Goal: Task Accomplishment & Management: Contribute content

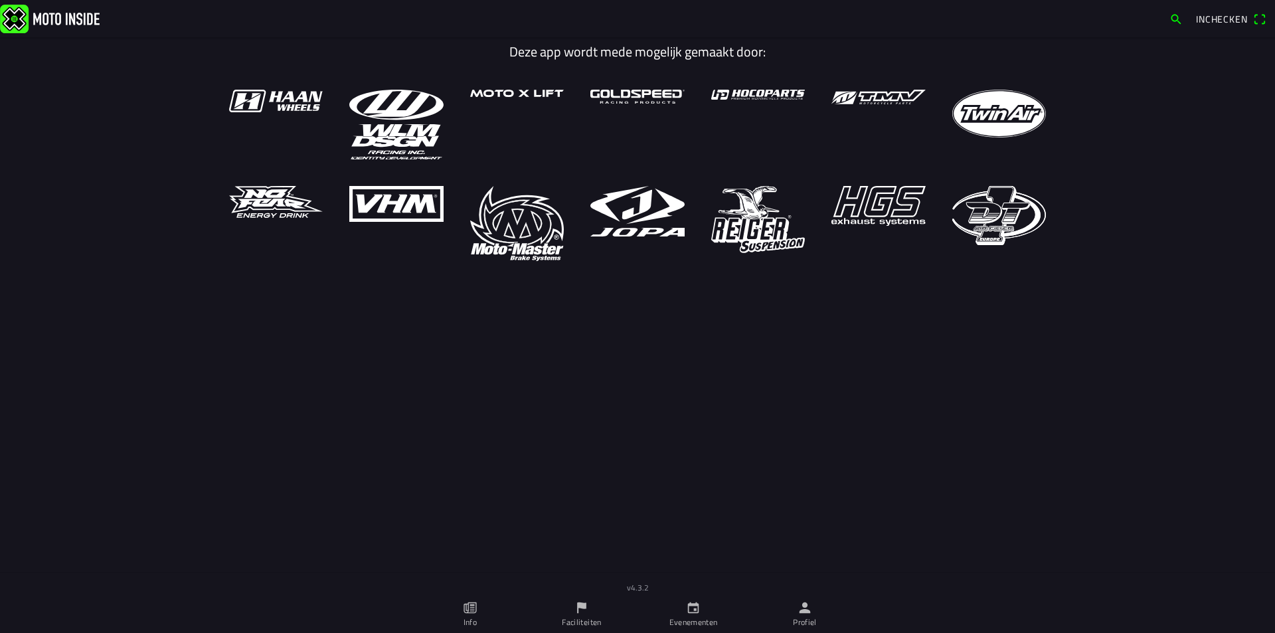
click at [582, 610] on ion-label "Faciliteiten" at bounding box center [581, 622] width 39 height 12
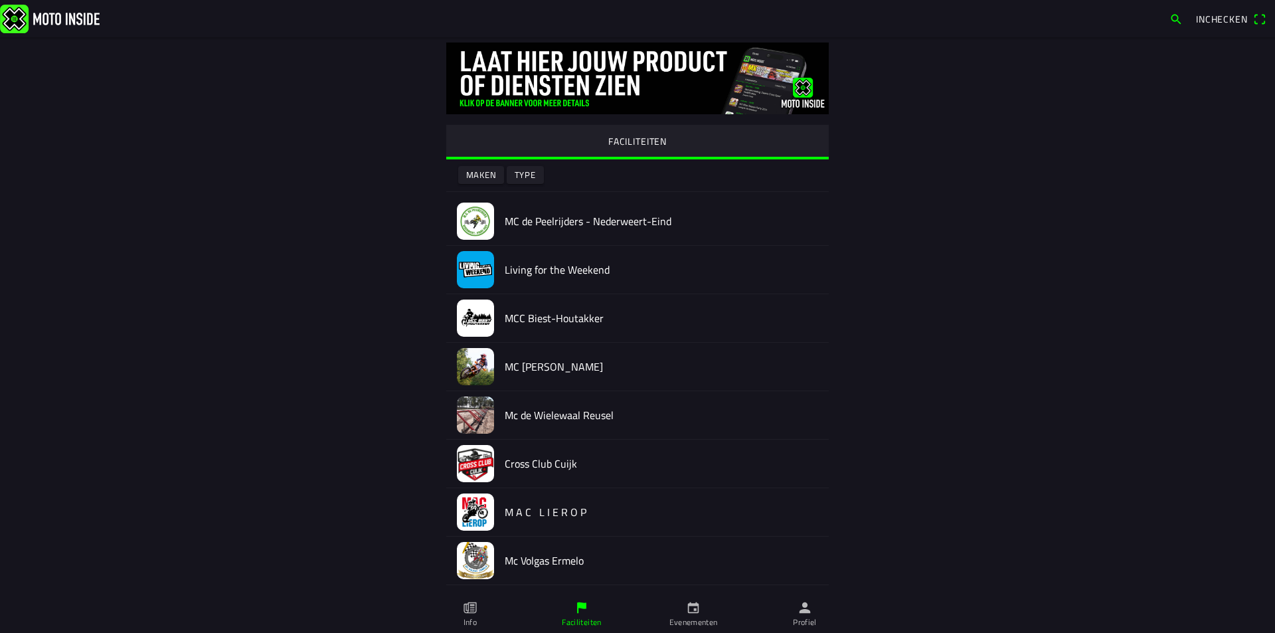
click at [807, 610] on icon "person" at bounding box center [805, 607] width 11 height 11
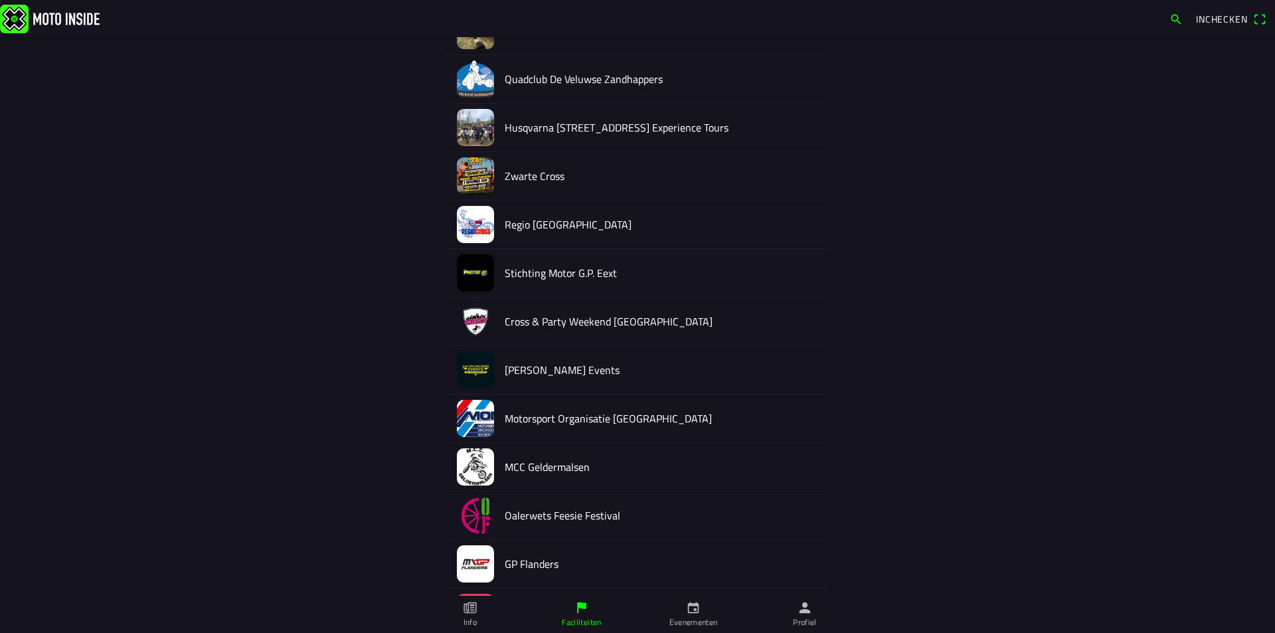
scroll to position [4264, 0]
click at [479, 227] on img at bounding box center [475, 223] width 37 height 37
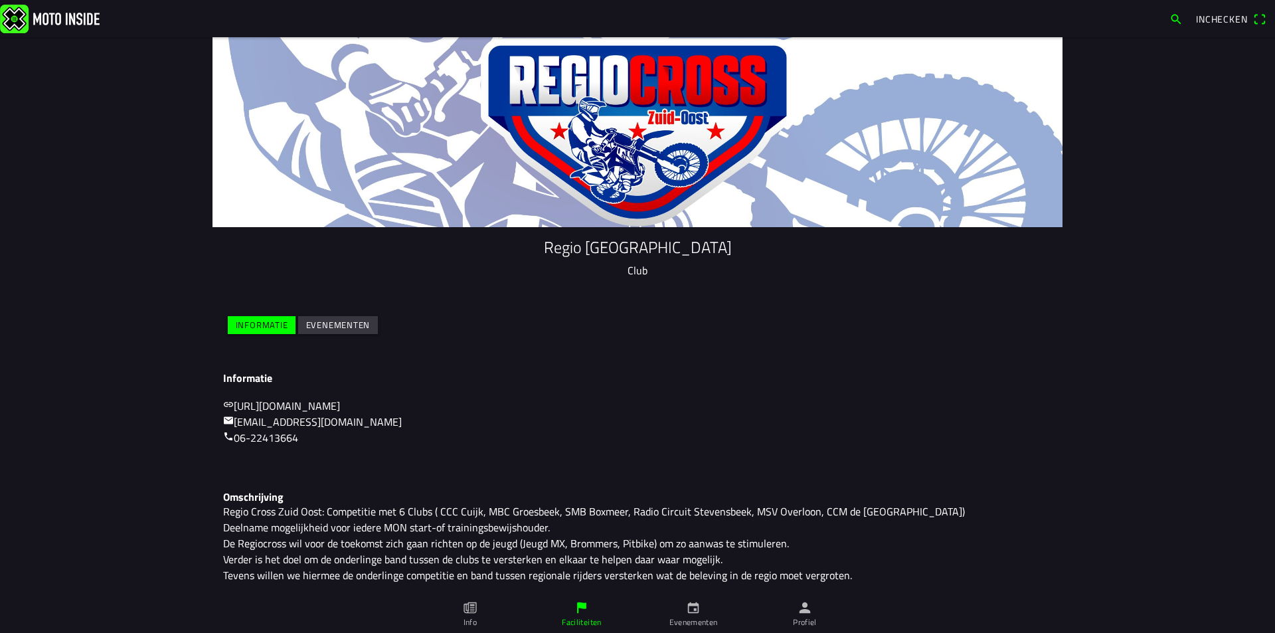
click at [0, 0] on slot "Evenementen" at bounding box center [0, 0] width 0 height 0
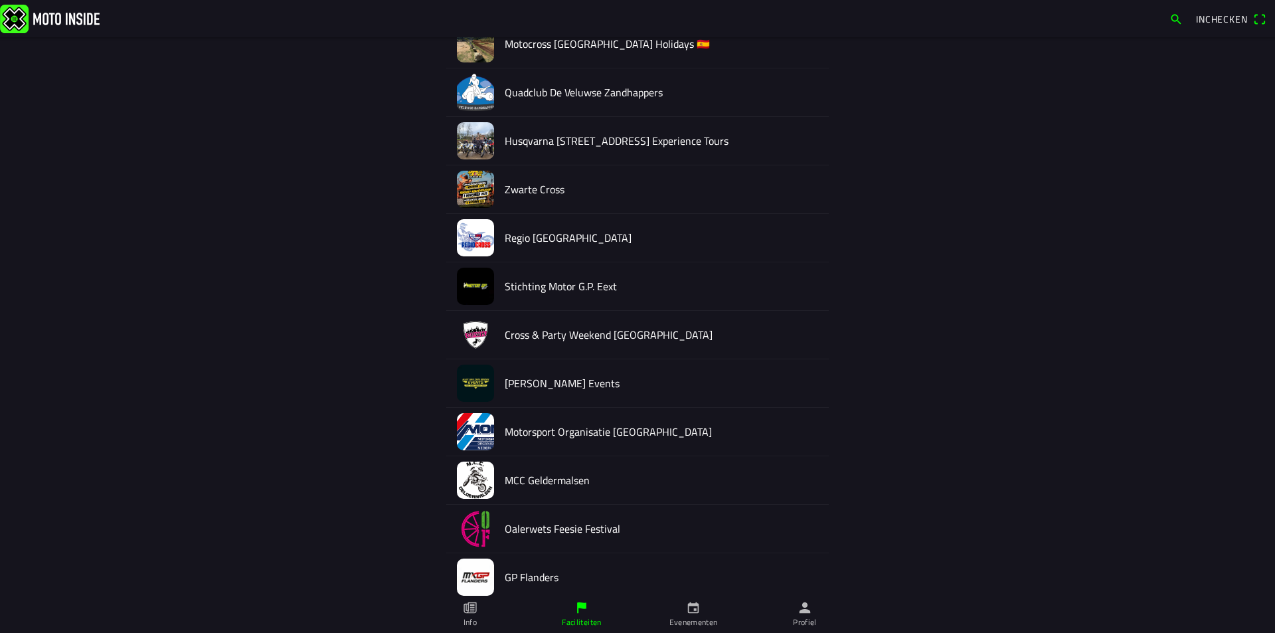
scroll to position [4250, 0]
click at [468, 236] on img at bounding box center [475, 236] width 37 height 37
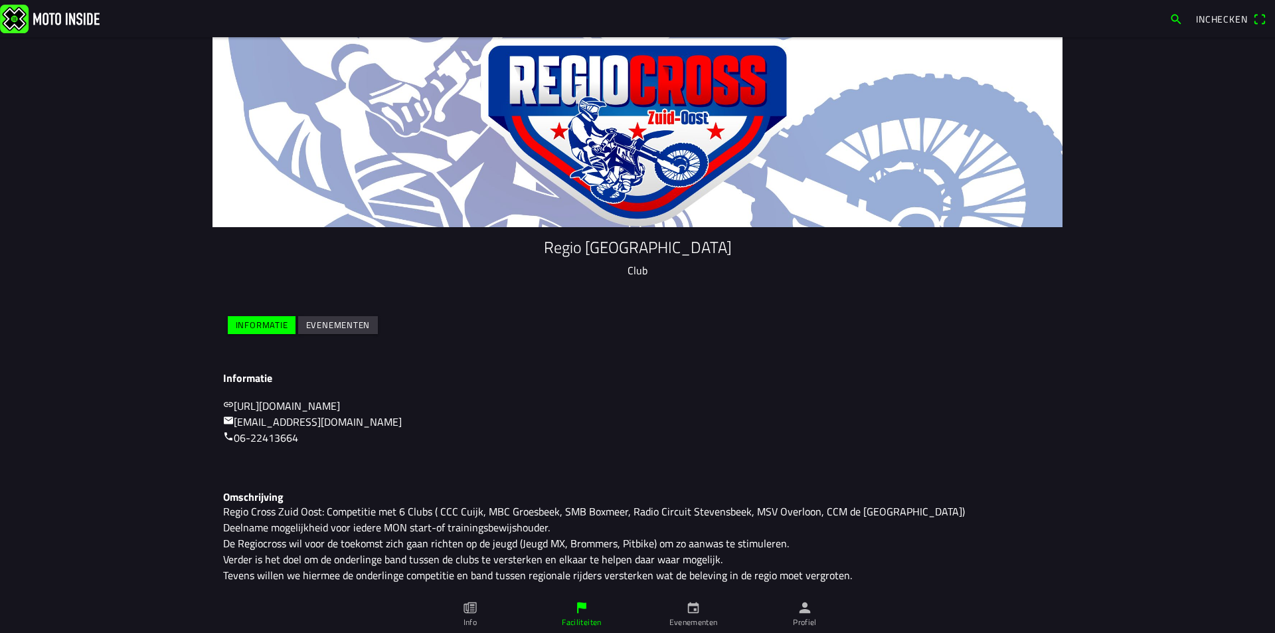
click at [0, 0] on slot "Evenementen" at bounding box center [0, 0] width 0 height 0
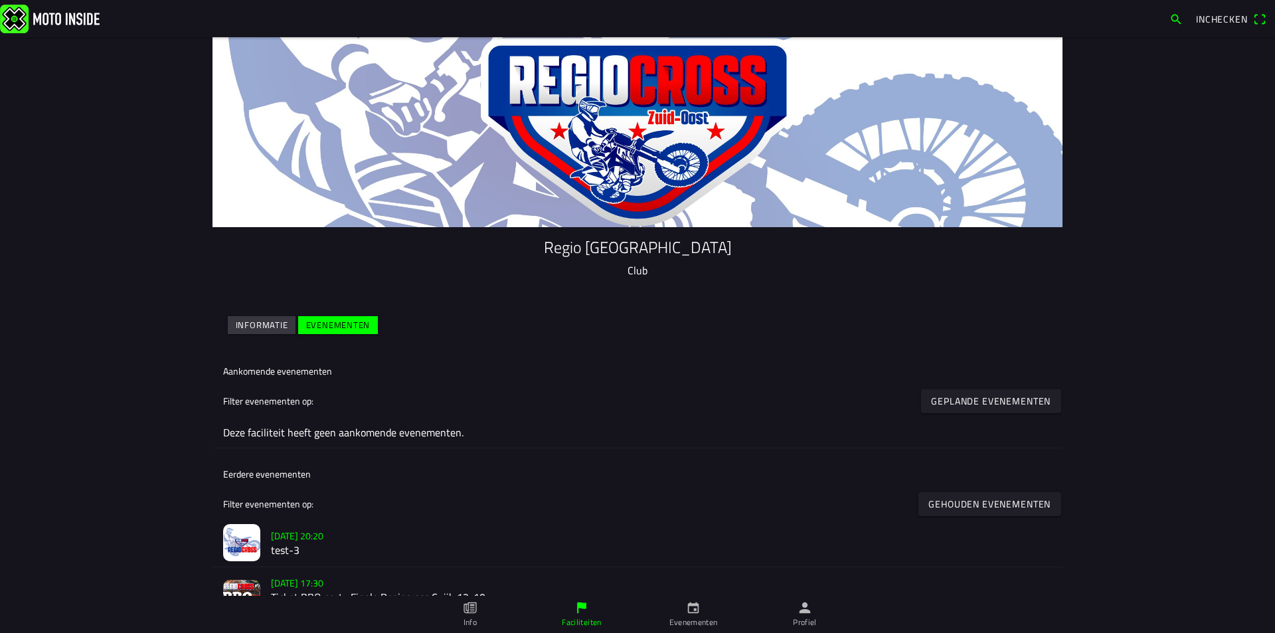
click at [0, 0] on slot "Informatie" at bounding box center [0, 0] width 0 height 0
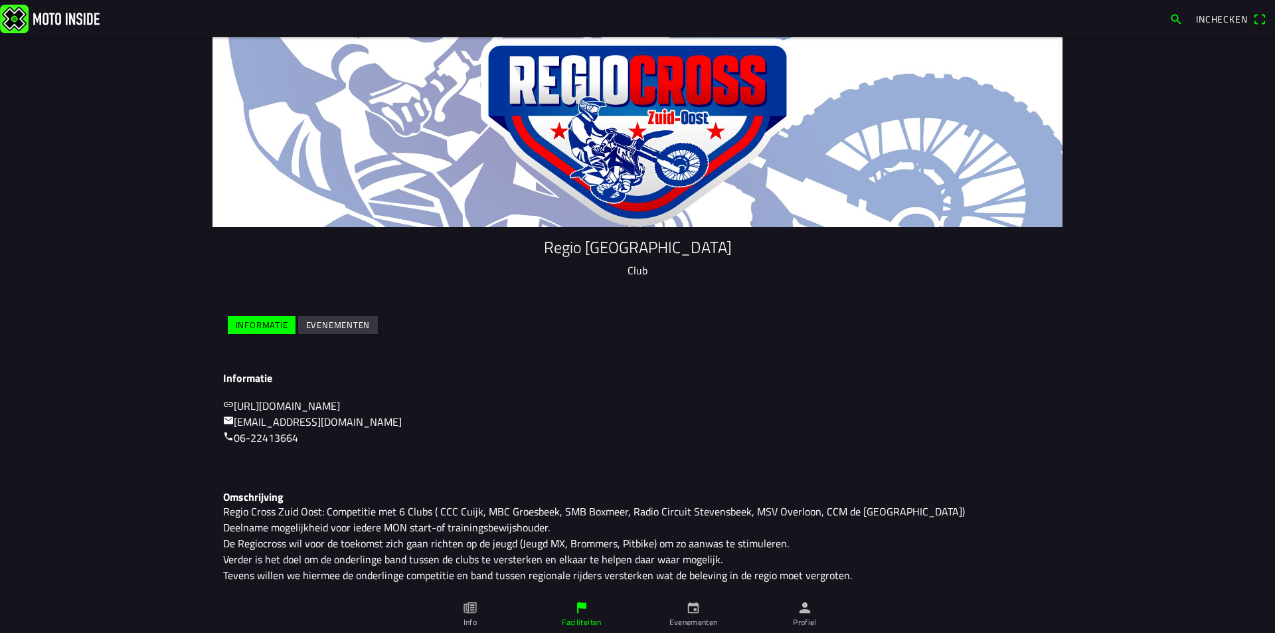
click at [694, 610] on ion-label "Evenementen" at bounding box center [693, 622] width 48 height 12
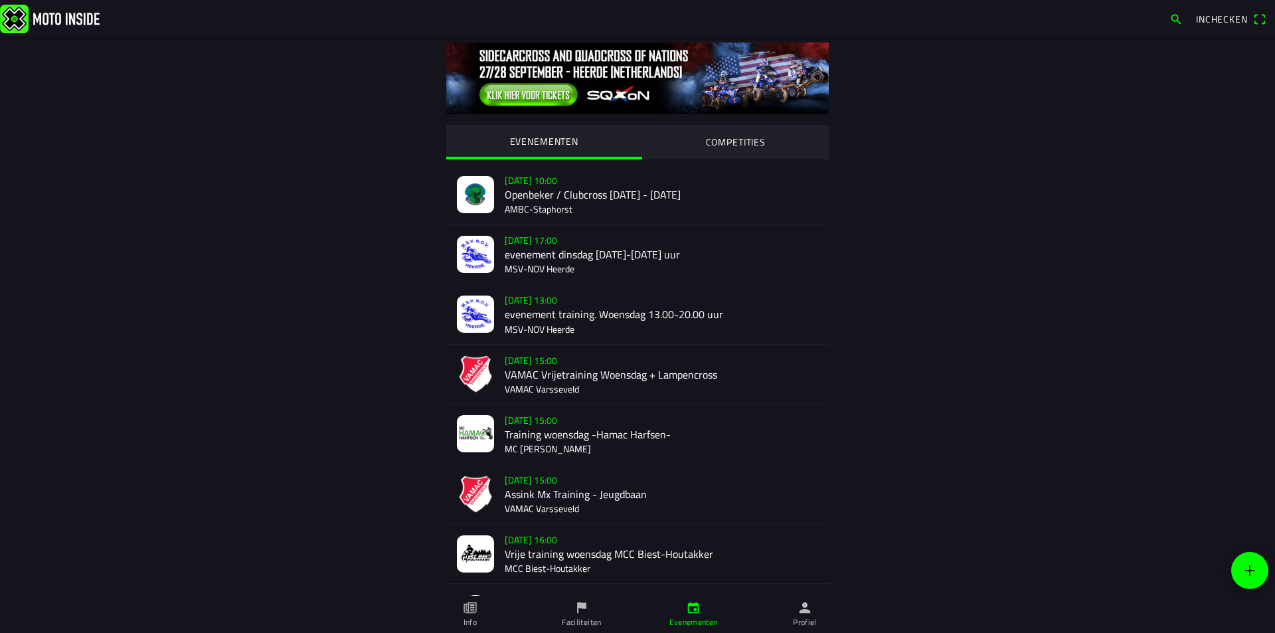
click at [798, 610] on icon "person" at bounding box center [805, 607] width 15 height 15
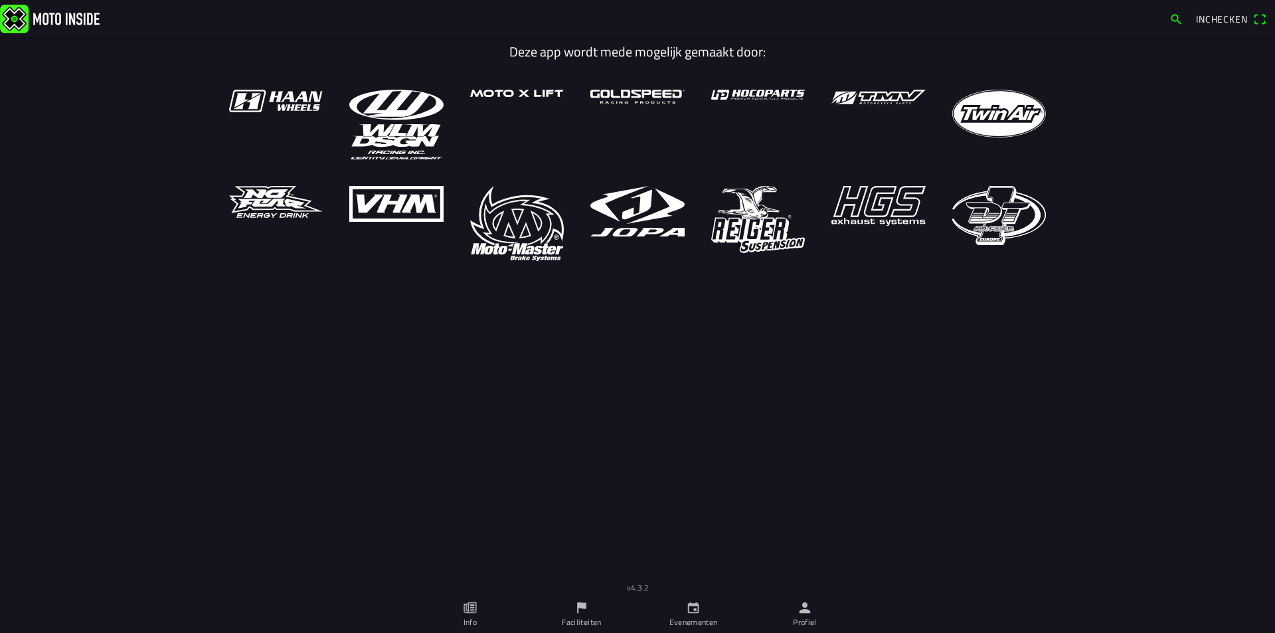
click at [698, 610] on icon "calendar" at bounding box center [693, 607] width 11 height 11
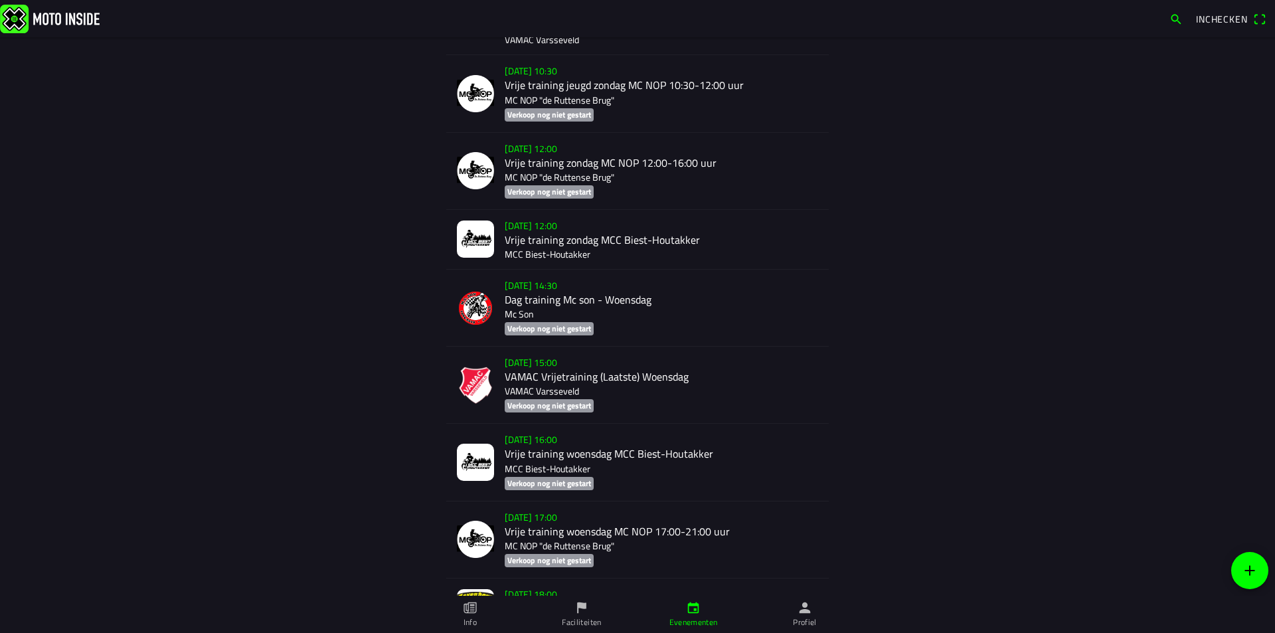
scroll to position [1222, 0]
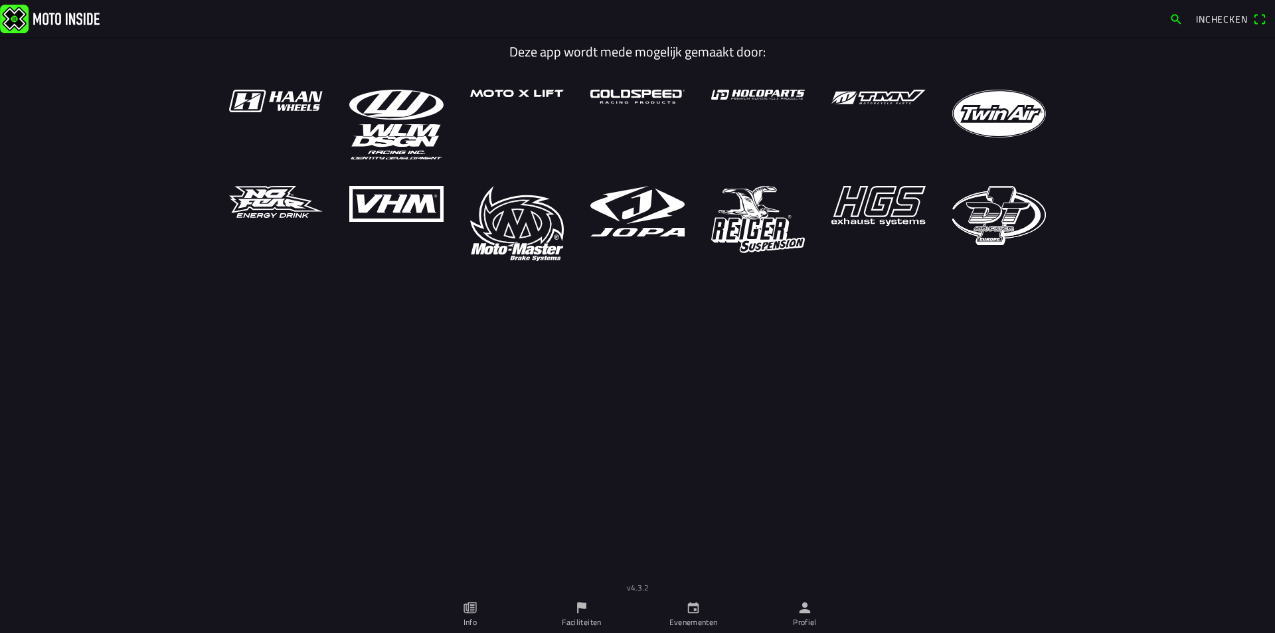
click at [578, 610] on icon "flag" at bounding box center [581, 607] width 9 height 11
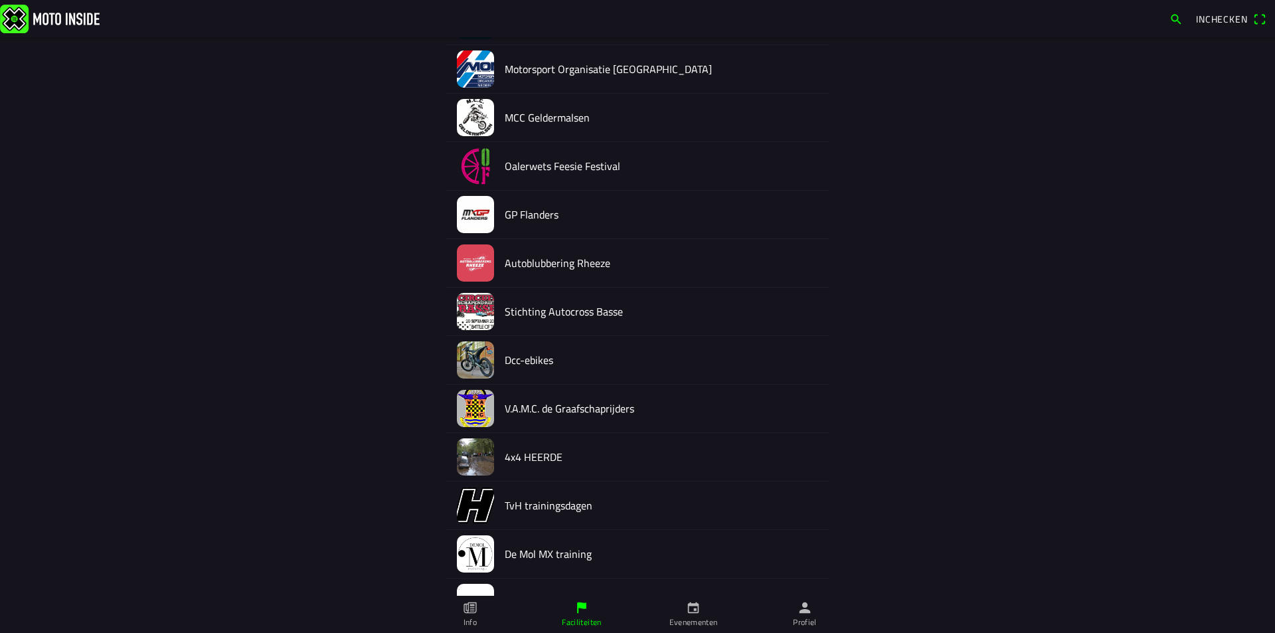
scroll to position [8968, 0]
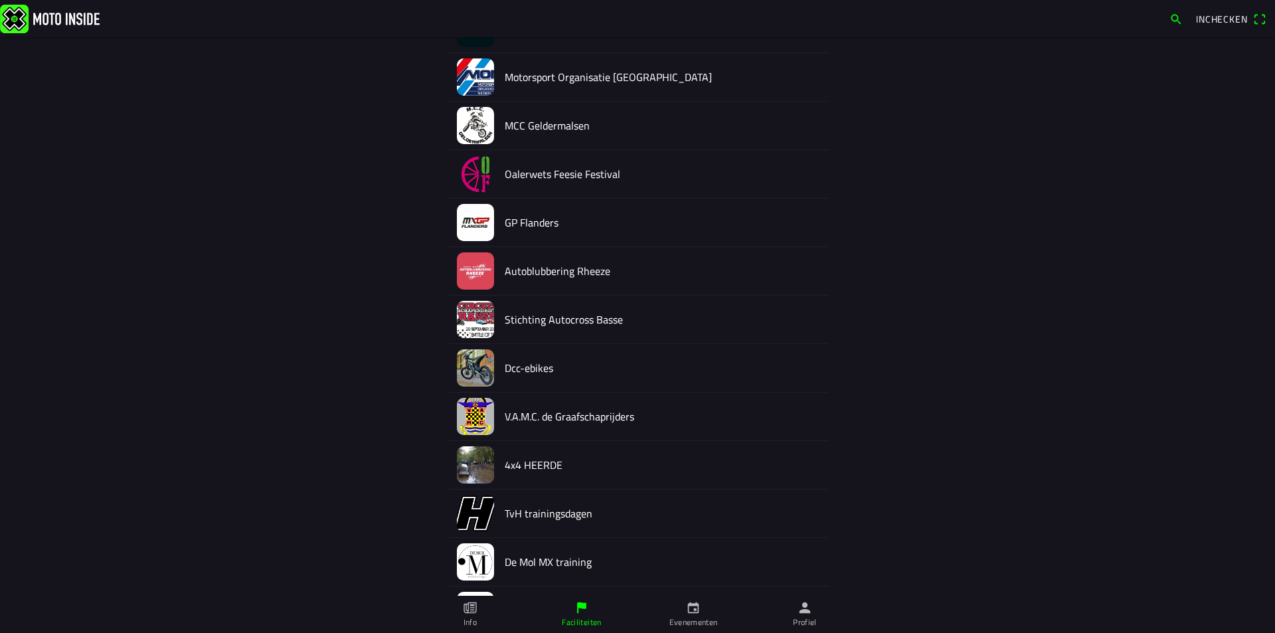
click at [695, 610] on icon "calendar" at bounding box center [693, 607] width 15 height 15
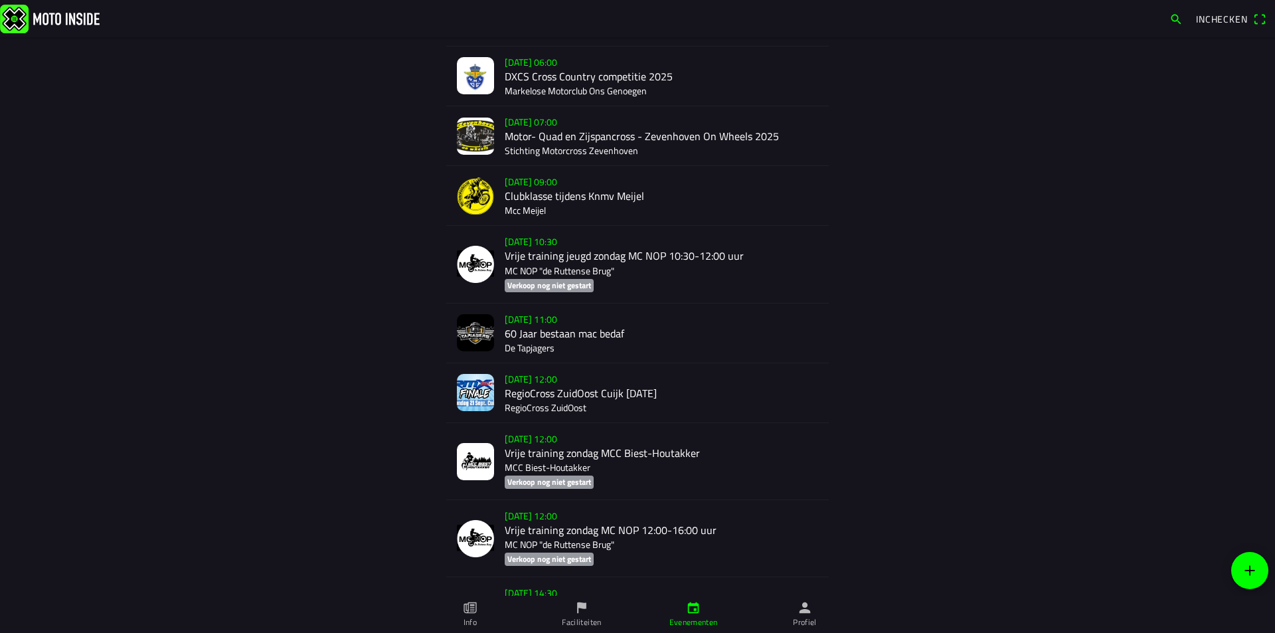
scroll to position [3750, 0]
click at [561, 365] on div "zo 21 sep. - 12:00 RegioCross ZuidOost Cuijk Zondag 21-09-25 RegioCross ZuidOost" at bounding box center [661, 391] width 313 height 59
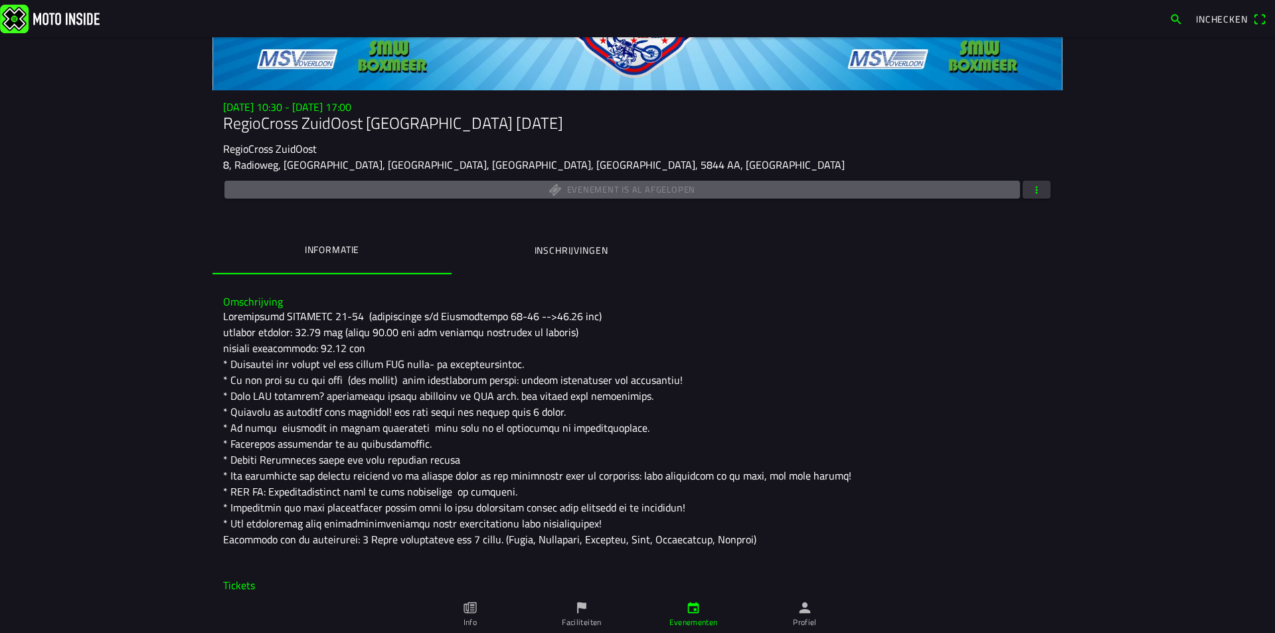
scroll to position [61, 0]
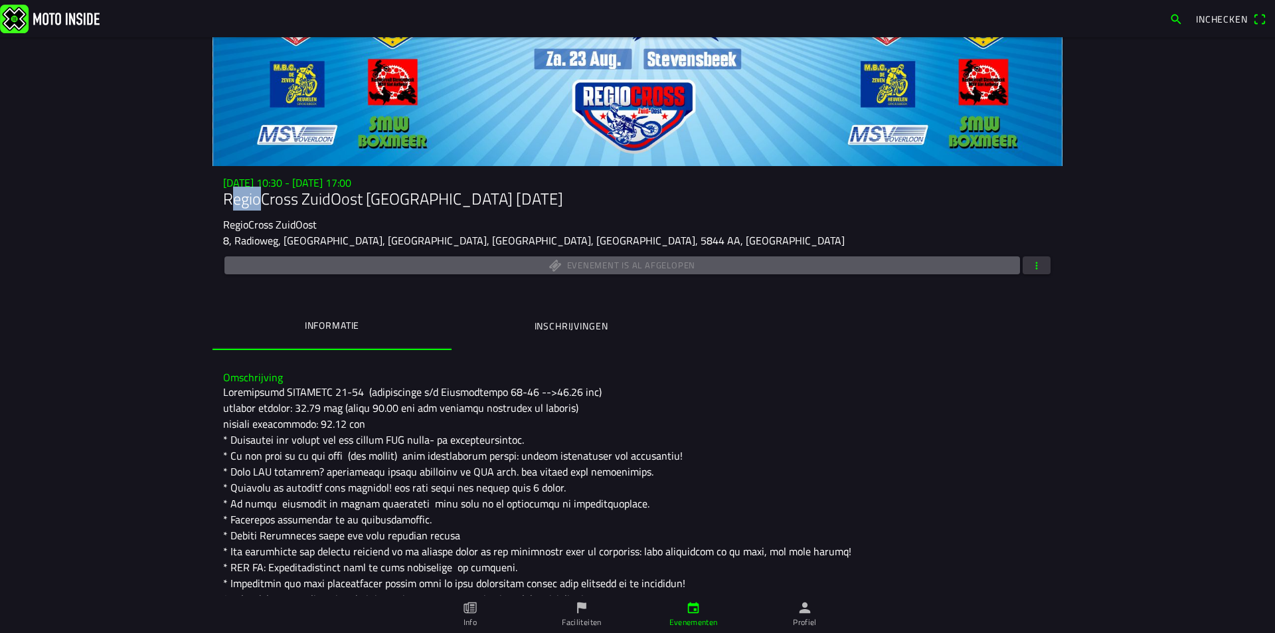
drag, startPoint x: 220, startPoint y: 197, endPoint x: 246, endPoint y: 197, distance: 26.6
click at [246, 197] on h1 "RegioCross ZuidOost [GEOGRAPHIC_DATA] [DATE]" at bounding box center [637, 198] width 829 height 19
click at [0, 0] on slot "RegioCross ZuidOost" at bounding box center [0, 0] width 0 height 0
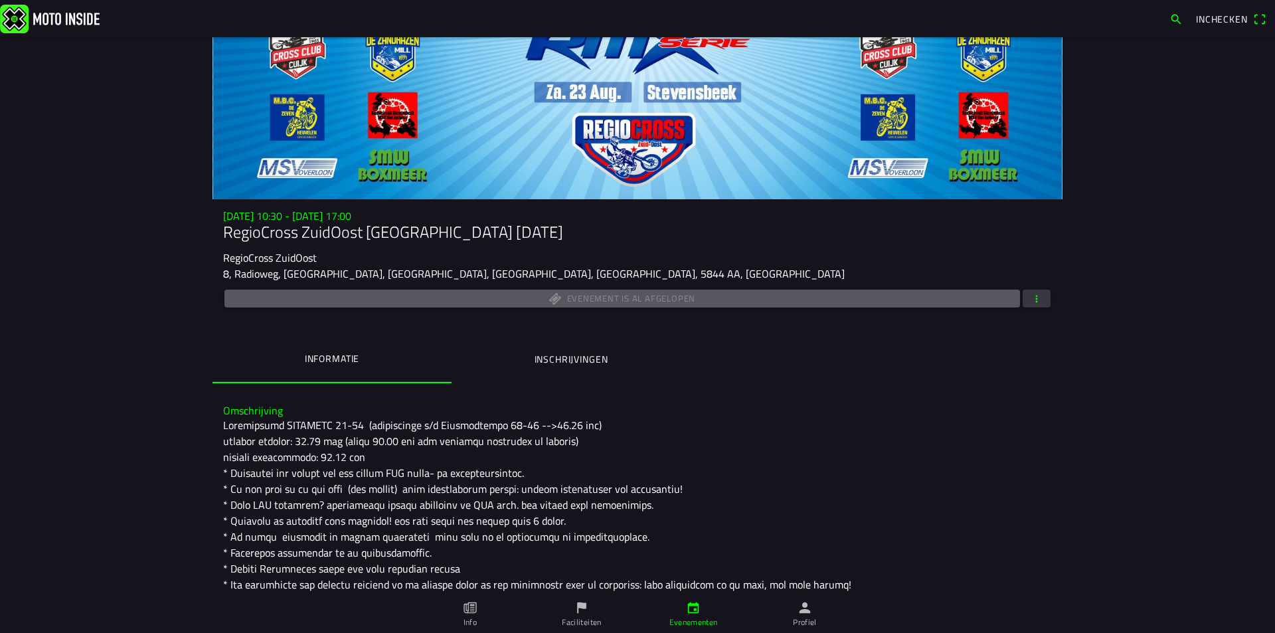
scroll to position [0, 0]
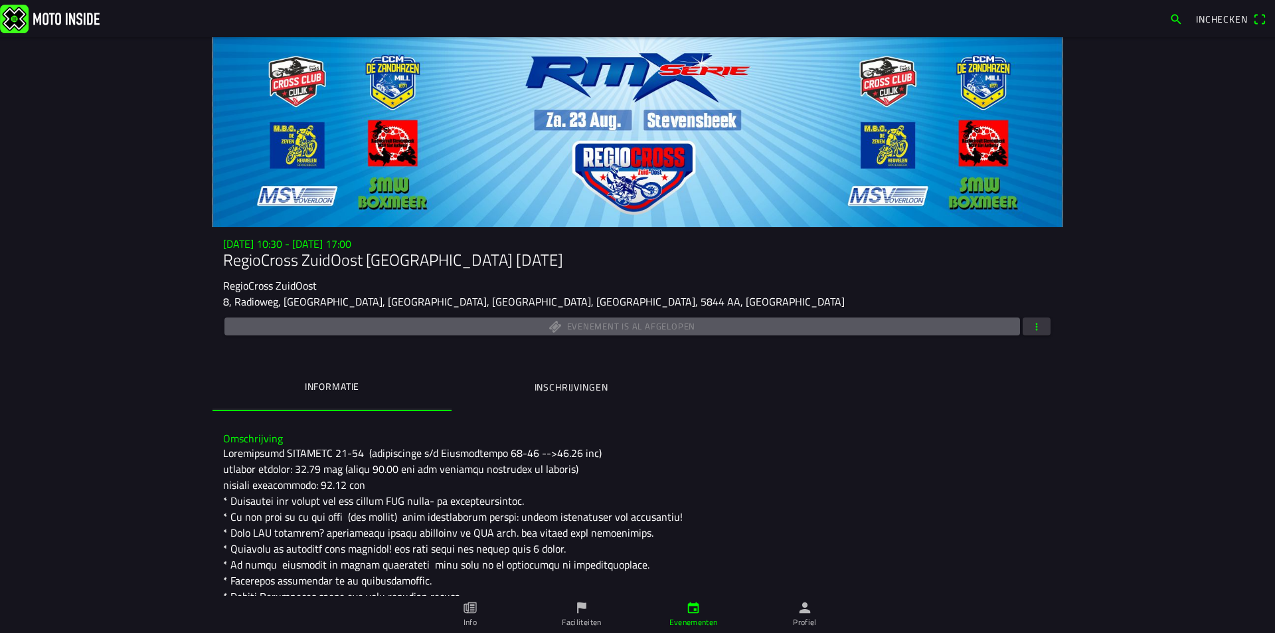
click at [549, 386] on ion-label "Inschrijvingen" at bounding box center [572, 387] width 74 height 15
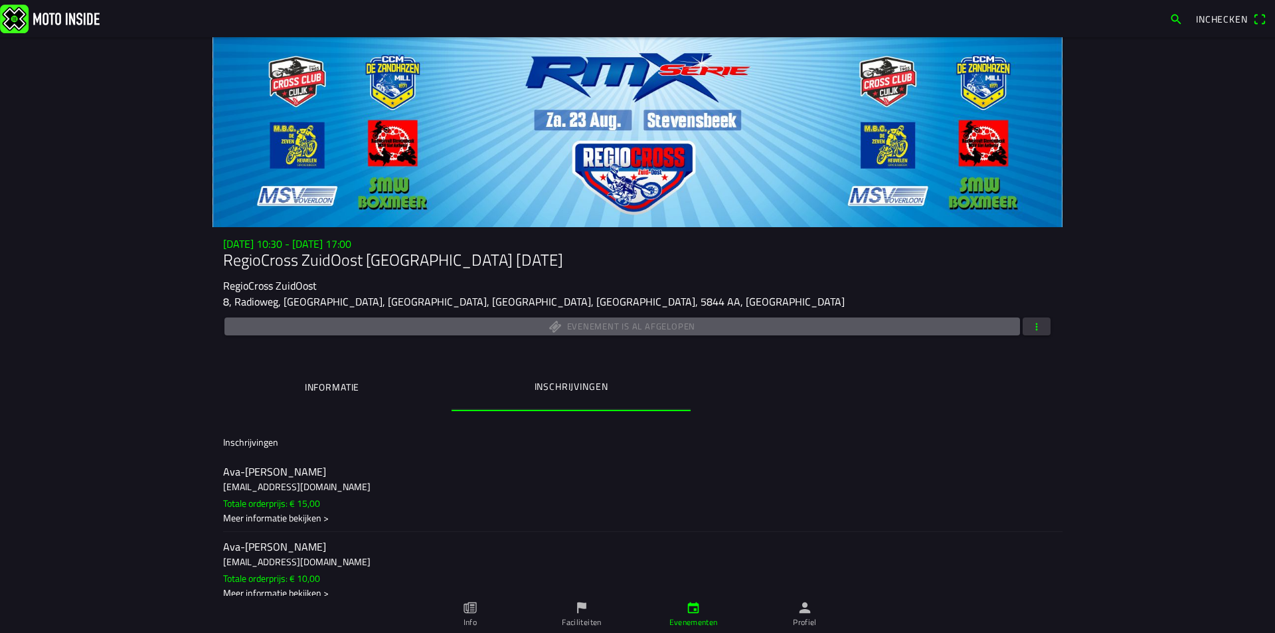
click at [60, 20] on img at bounding box center [50, 18] width 100 height 29
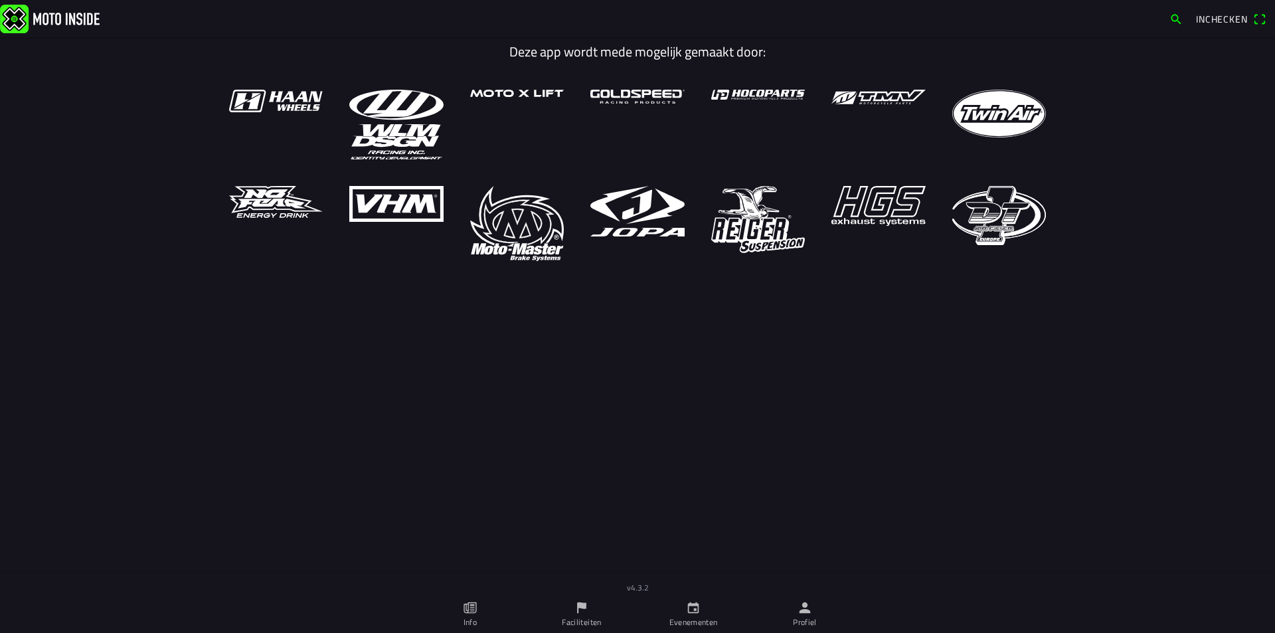
click at [578, 616] on ion-label "Faciliteiten" at bounding box center [581, 622] width 39 height 12
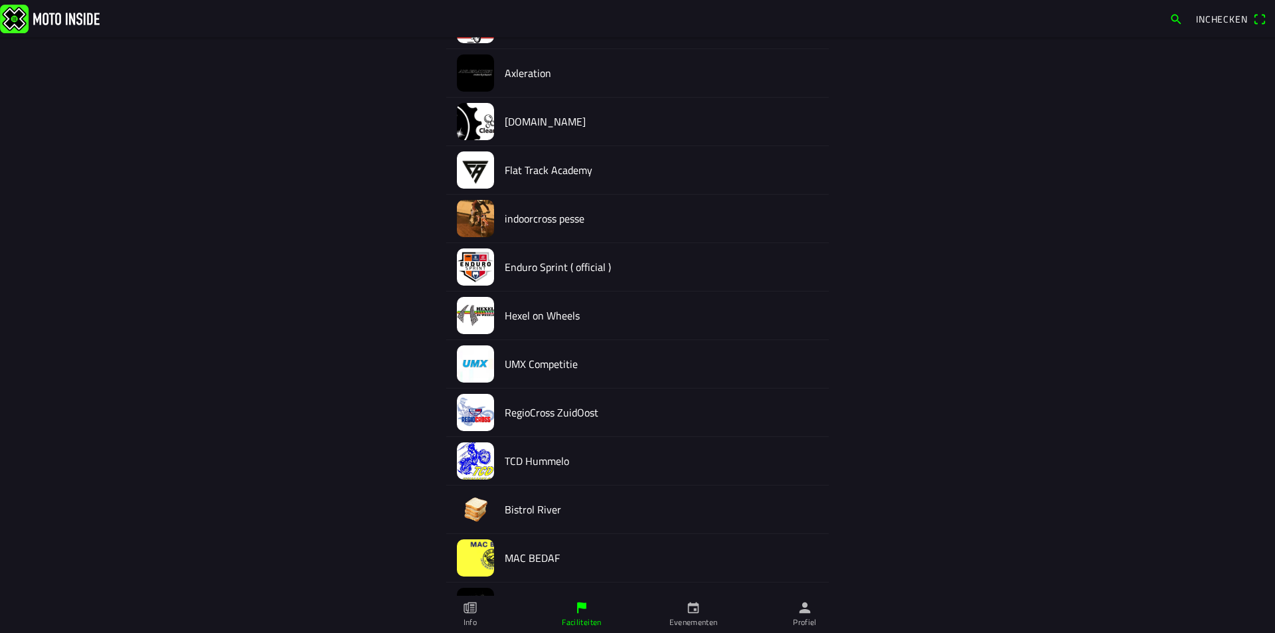
scroll to position [5844, 0]
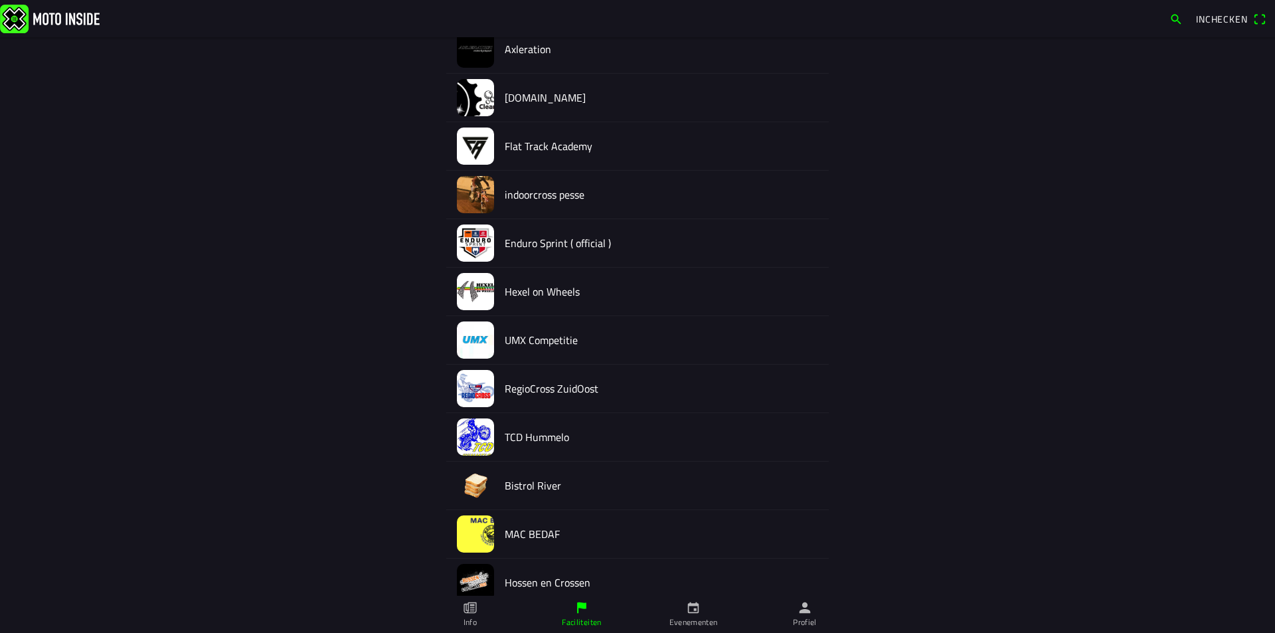
click at [471, 389] on img at bounding box center [475, 388] width 37 height 37
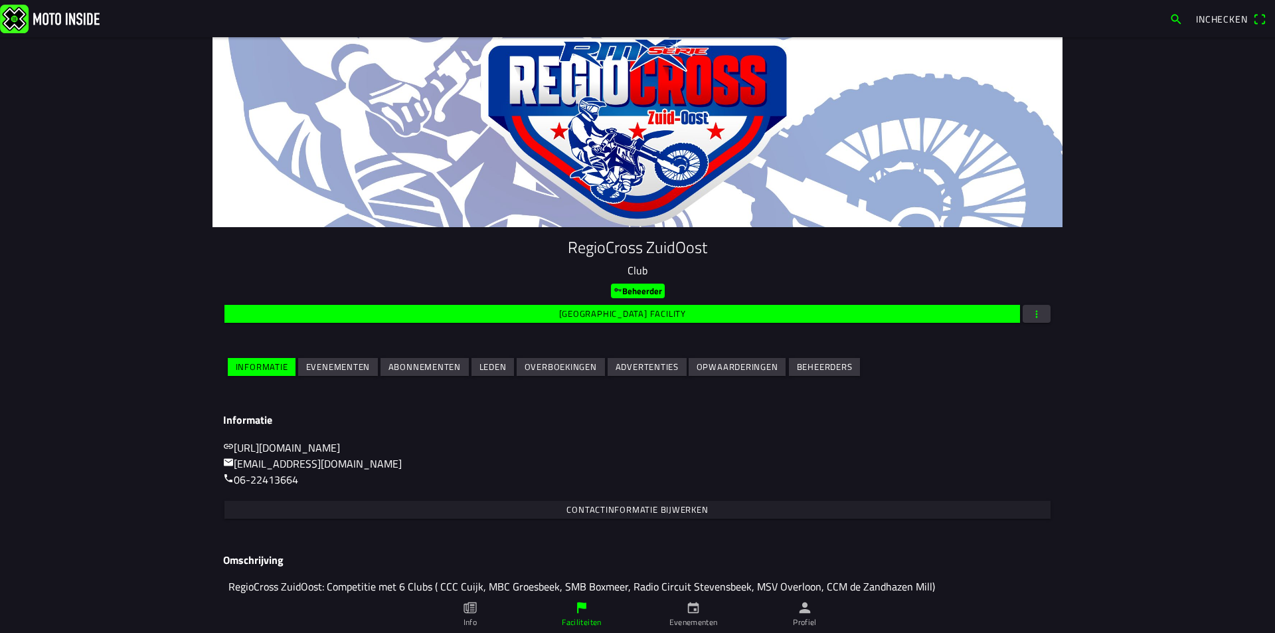
click at [0, 0] on slot "Evenementen" at bounding box center [0, 0] width 0 height 0
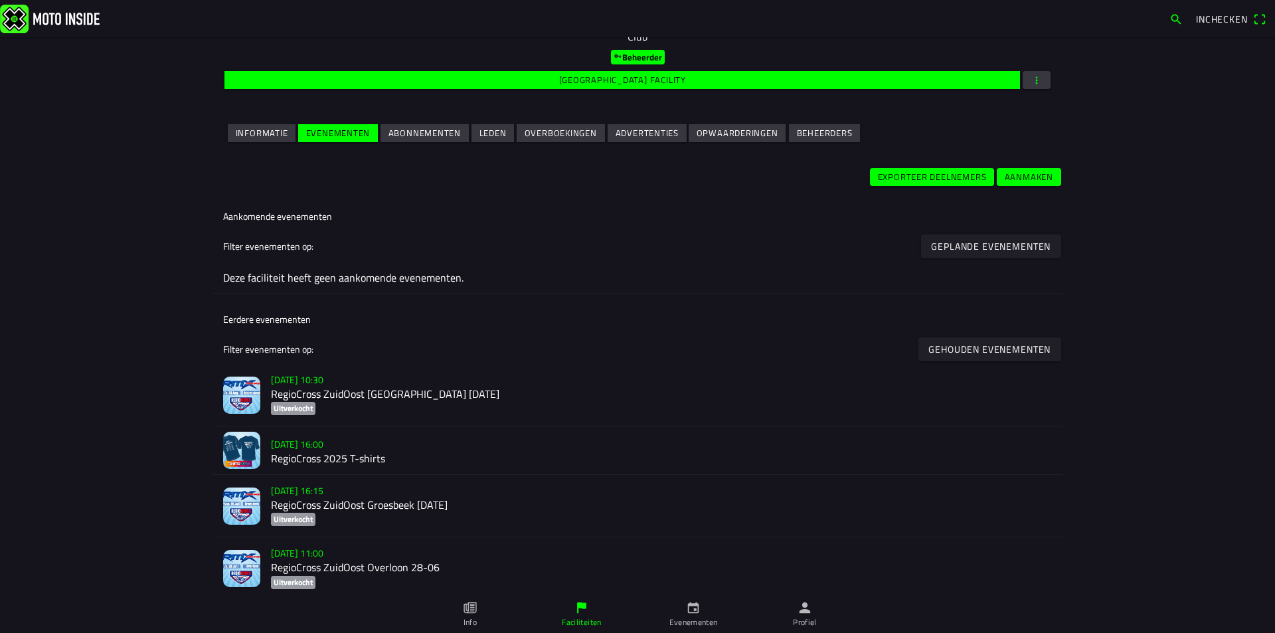
scroll to position [266, 0]
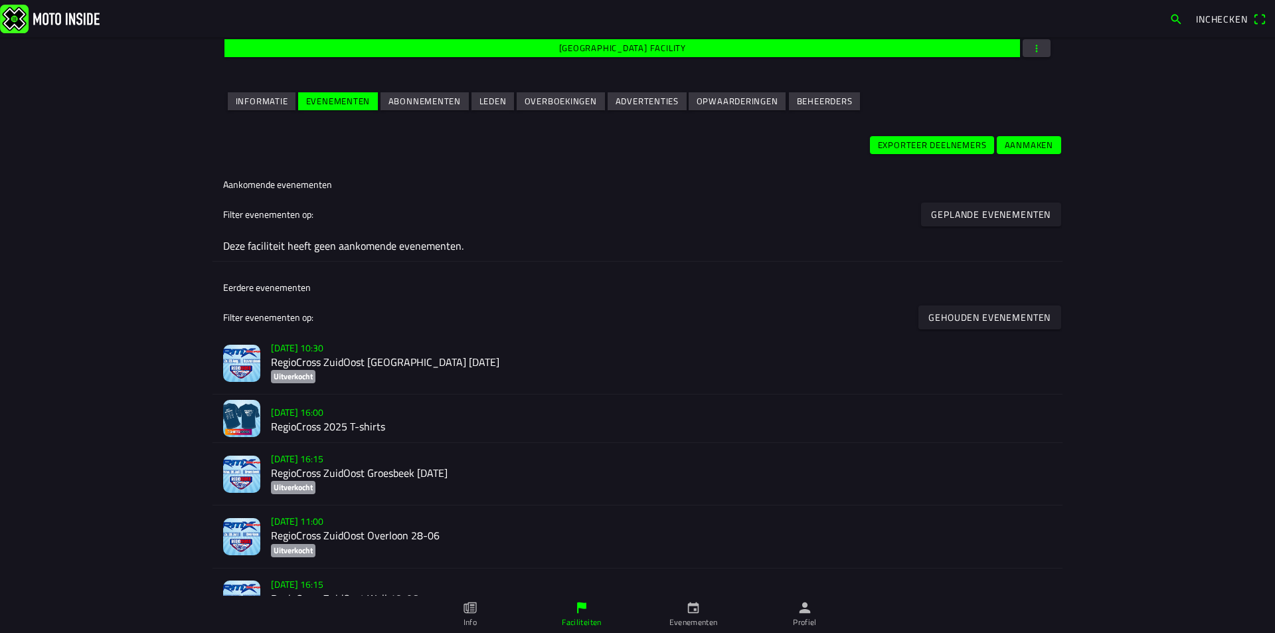
click at [446, 365] on h2 "RegioCross ZuidOost [GEOGRAPHIC_DATA] [DATE]" at bounding box center [661, 362] width 781 height 13
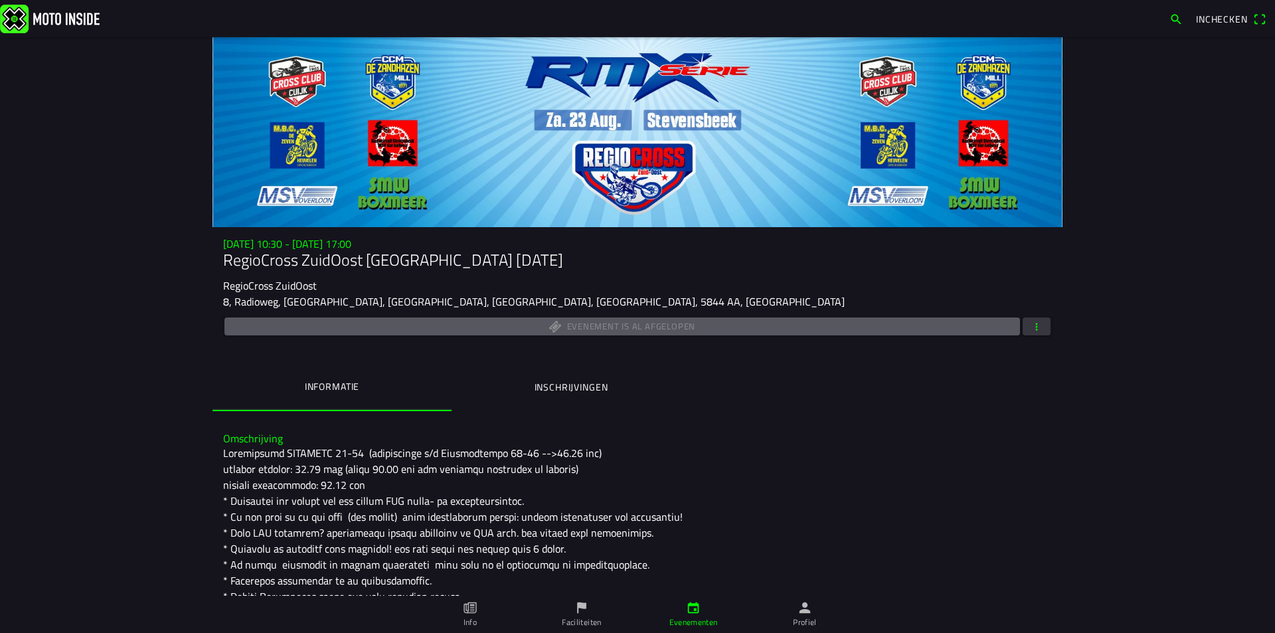
click at [1033, 322] on span "button" at bounding box center [1037, 326] width 12 height 18
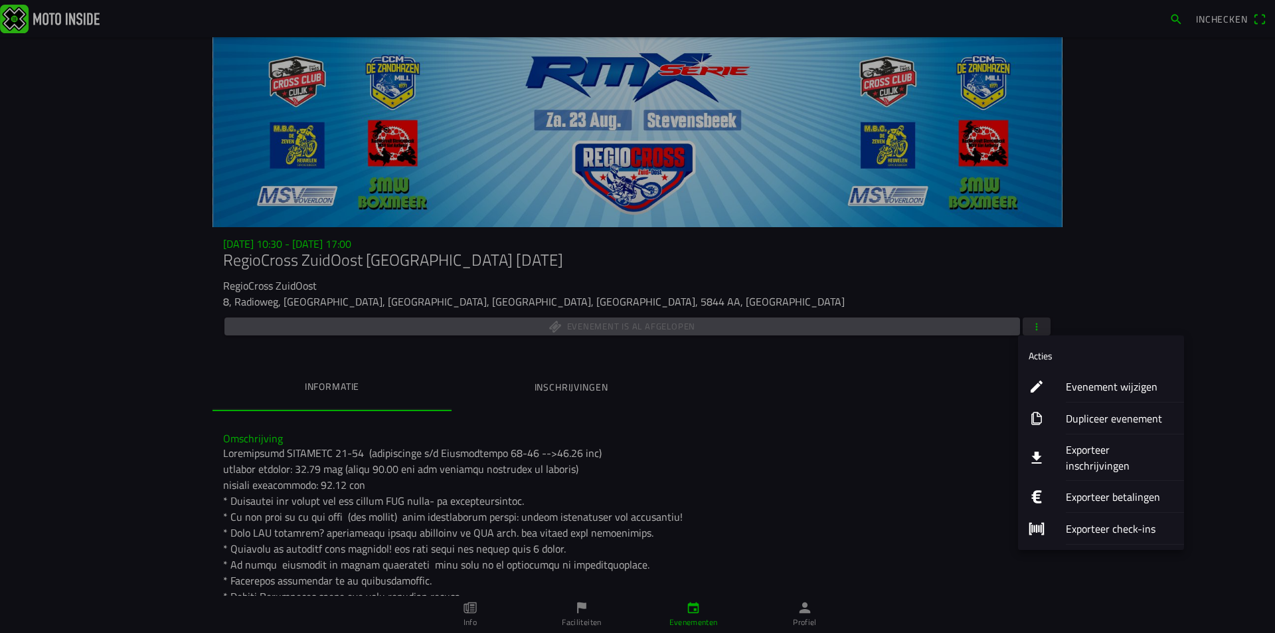
click at [1092, 417] on ion-label "Dupliceer evenement" at bounding box center [1120, 418] width 108 height 16
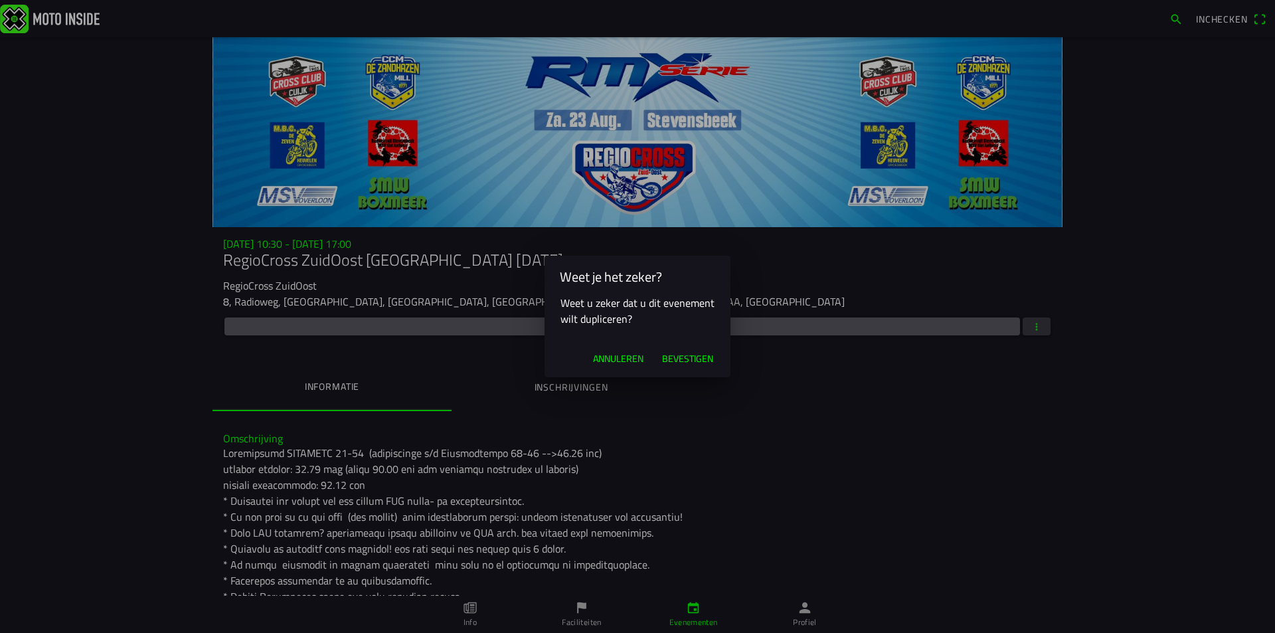
click at [694, 361] on span "Bevestigen" at bounding box center [687, 358] width 51 height 13
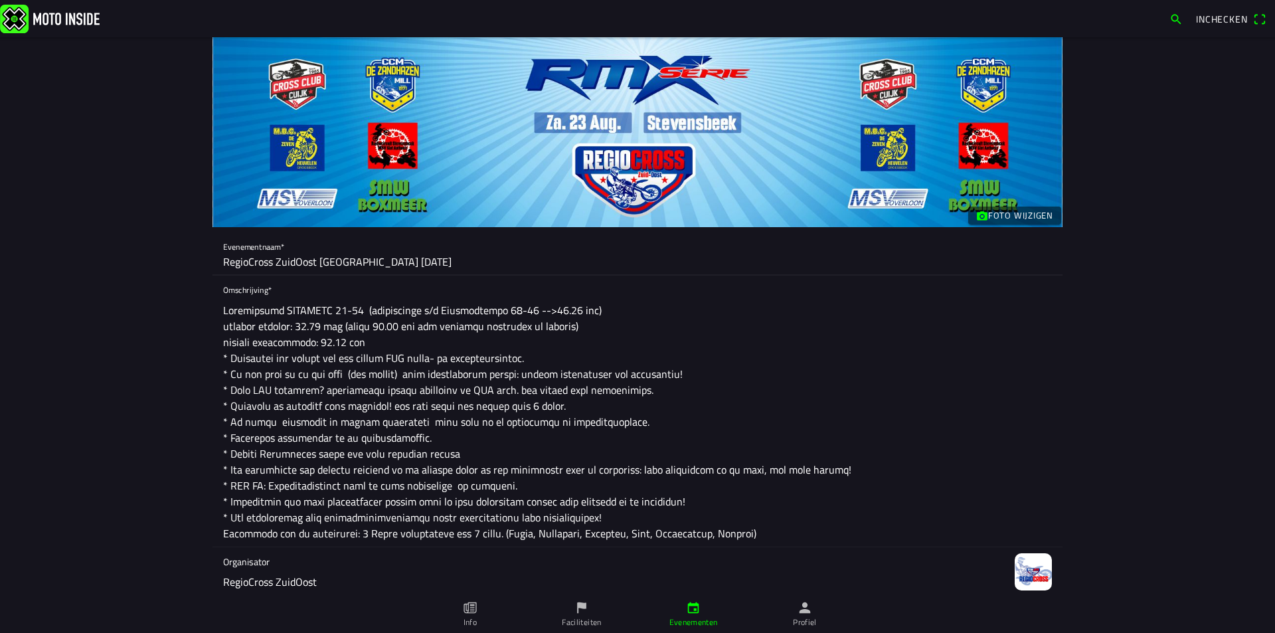
drag, startPoint x: 315, startPoint y: 262, endPoint x: 432, endPoint y: 262, distance: 116.9
click at [432, 262] on input "RegioCross ZuidOost [GEOGRAPHIC_DATA] [DATE]" at bounding box center [637, 261] width 829 height 27
click at [338, 259] on input "RegioCross ZuidOost Cuijk 21-09" at bounding box center [637, 261] width 829 height 27
click at [416, 264] on input "RegioCross ZuidOost Cuijk [DATE]" at bounding box center [637, 261] width 829 height 27
type input "RegioCross ZuidOost Cuijk [DATE]"
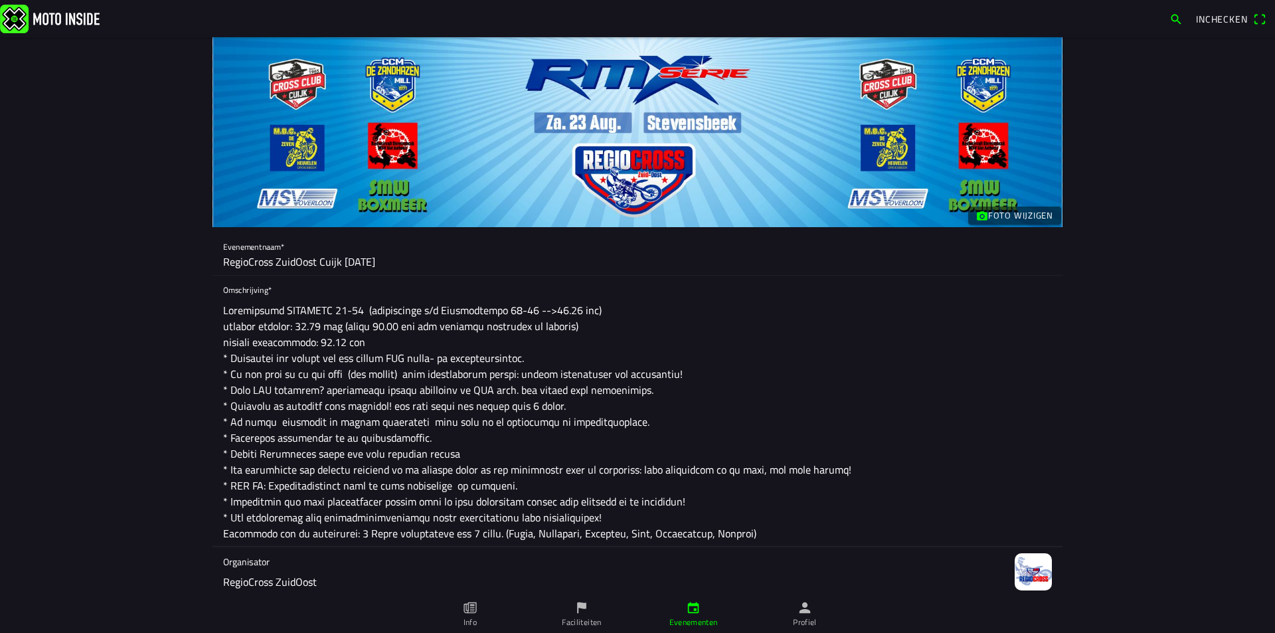
drag, startPoint x: 276, startPoint y: 309, endPoint x: 220, endPoint y: 308, distance: 56.5
click at [223, 308] on textarea at bounding box center [637, 422] width 829 height 250
drag, startPoint x: 323, startPoint y: 311, endPoint x: 249, endPoint y: 309, distance: 73.7
click at [249, 309] on textarea at bounding box center [637, 422] width 829 height 250
drag, startPoint x: 454, startPoint y: 309, endPoint x: 445, endPoint y: 309, distance: 8.6
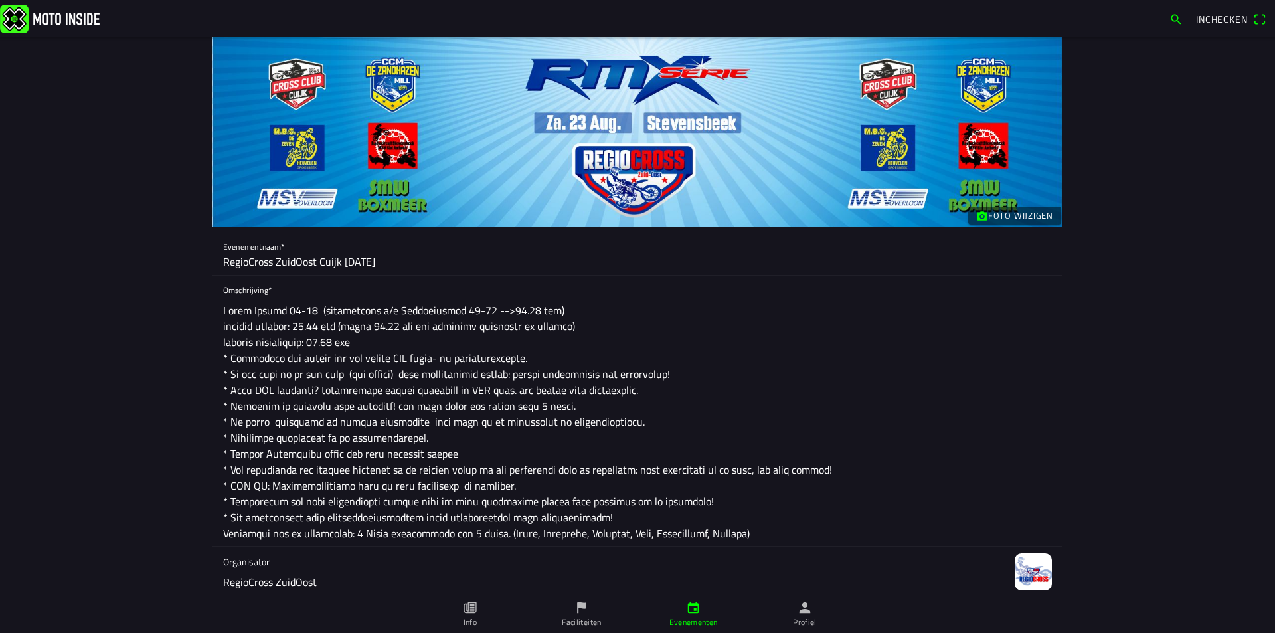
click at [445, 309] on textarea at bounding box center [637, 422] width 829 height 250
click at [467, 307] on textarea at bounding box center [637, 422] width 829 height 250
drag, startPoint x: 320, startPoint y: 325, endPoint x: 298, endPoint y: 325, distance: 22.6
click at [298, 325] on textarea at bounding box center [637, 422] width 829 height 250
drag, startPoint x: 395, startPoint y: 325, endPoint x: 372, endPoint y: 323, distance: 23.3
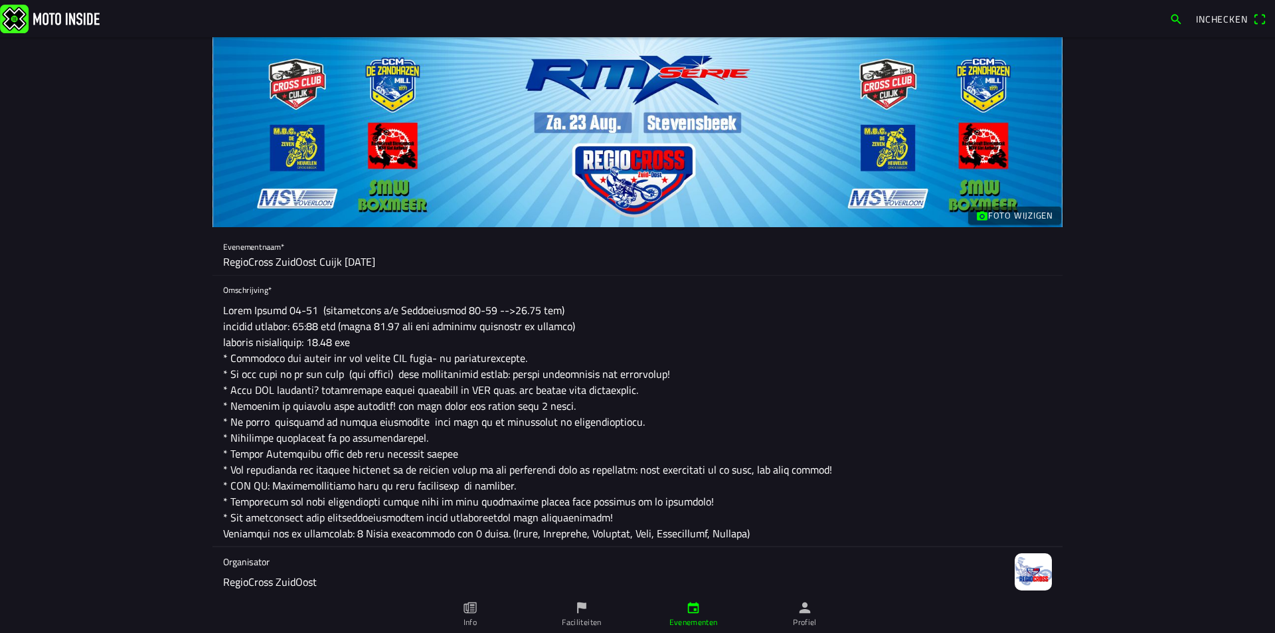
click at [372, 323] on textarea at bounding box center [637, 422] width 829 height 250
click at [418, 347] on textarea at bounding box center [637, 422] width 829 height 250
click at [620, 422] on textarea at bounding box center [637, 422] width 829 height 250
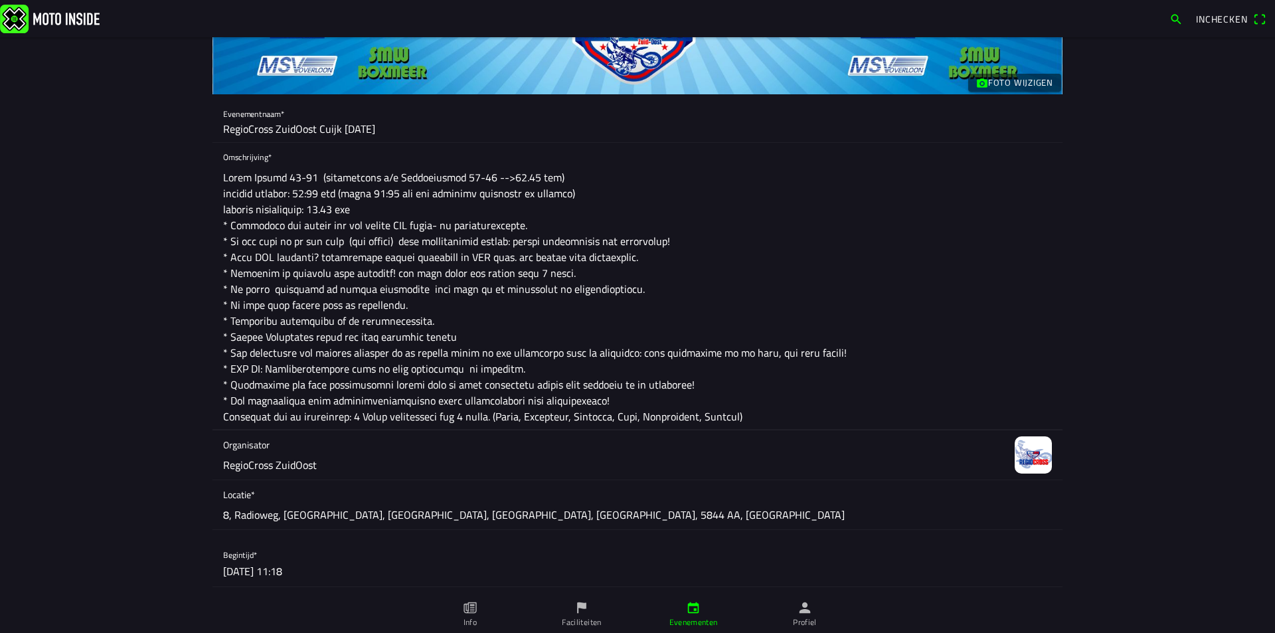
scroll to position [199, 0]
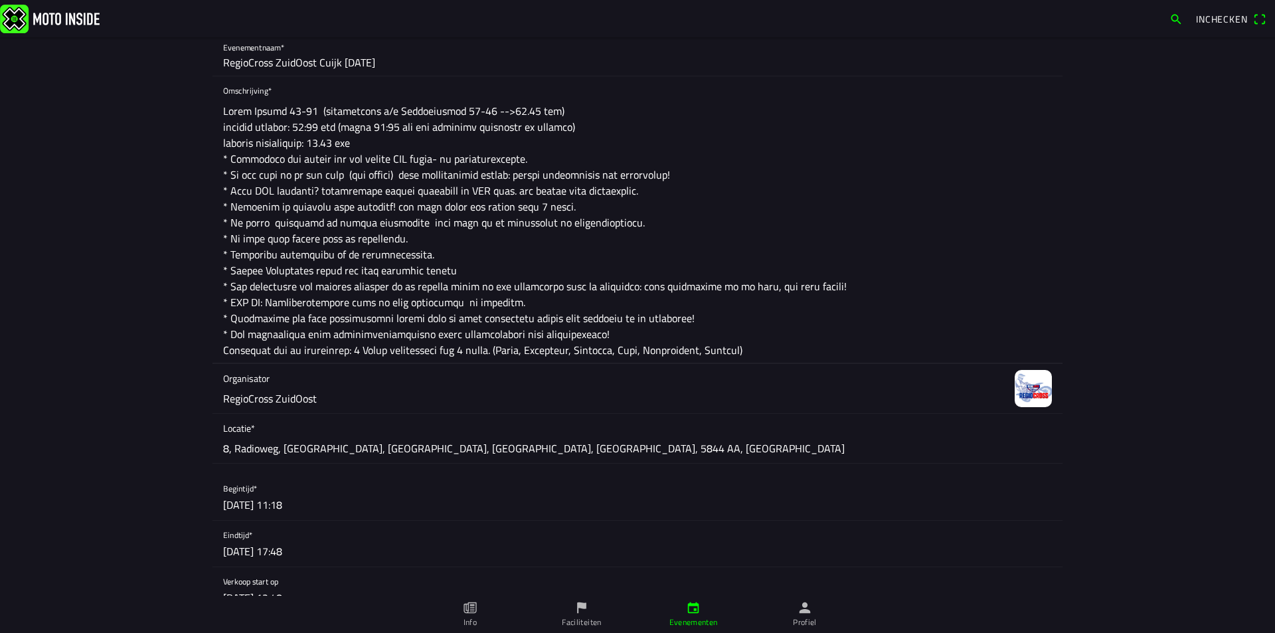
type textarea "Cuijk [DATE] (inschrijven t/m Vrijdagavond 19-09 -->20.00 uur) aanvang trainen:…"
click at [653, 445] on ion-label "Locatie* 8, Radioweg, [GEOGRAPHIC_DATA], [GEOGRAPHIC_DATA], [GEOGRAPHIC_DATA], …" at bounding box center [637, 438] width 829 height 35
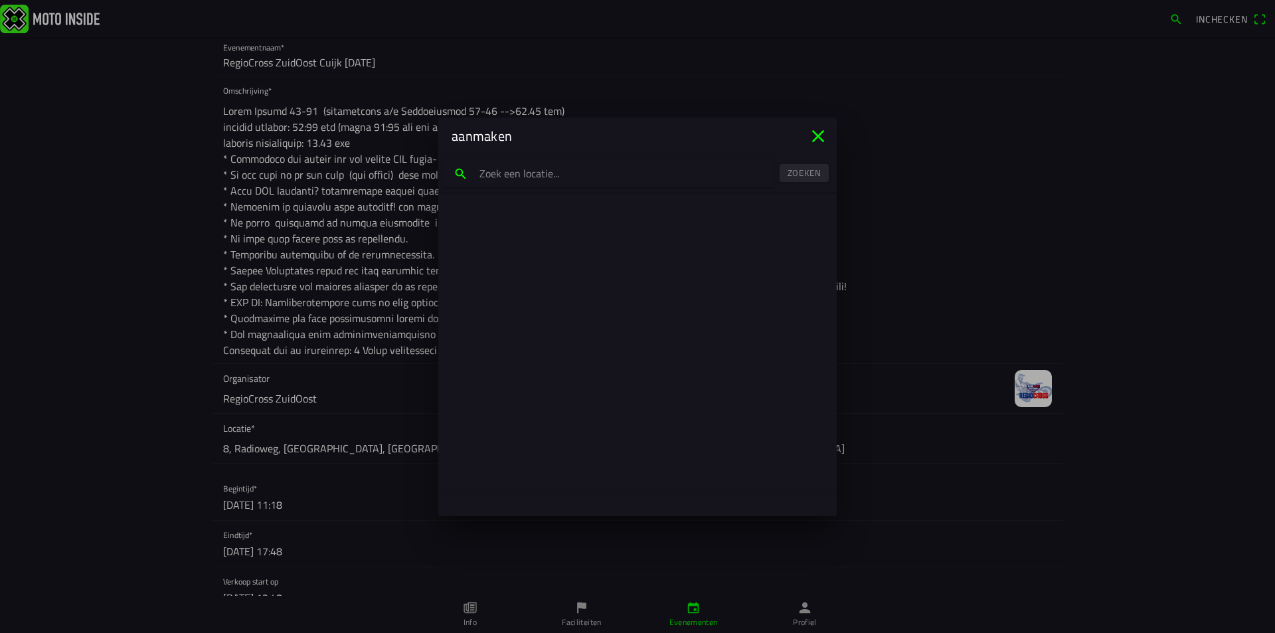
click at [594, 177] on input "search text" at bounding box center [608, 173] width 331 height 28
drag, startPoint x: 505, startPoint y: 175, endPoint x: 468, endPoint y: 173, distance: 37.2
click at [468, 173] on input "cuijk" at bounding box center [608, 173] width 331 height 28
click at [0, 0] on slot "Zoeken" at bounding box center [0, 0] width 0 height 0
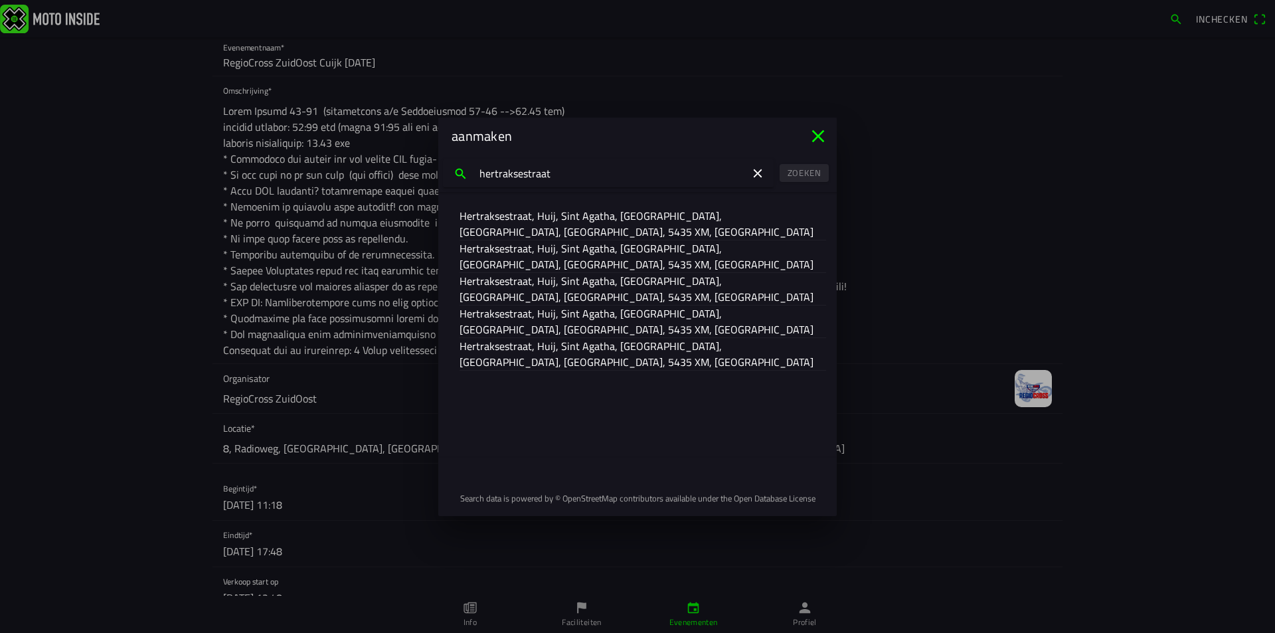
drag, startPoint x: 562, startPoint y: 177, endPoint x: 455, endPoint y: 171, distance: 107.1
click at [455, 171] on input "hertraksestraat" at bounding box center [608, 173] width 331 height 28
paste input "[STREET_ADDRESS] Agatha"
type input "[STREET_ADDRESS] Agatha"
click at [0, 0] on slot "Zoeken" at bounding box center [0, 0] width 0 height 0
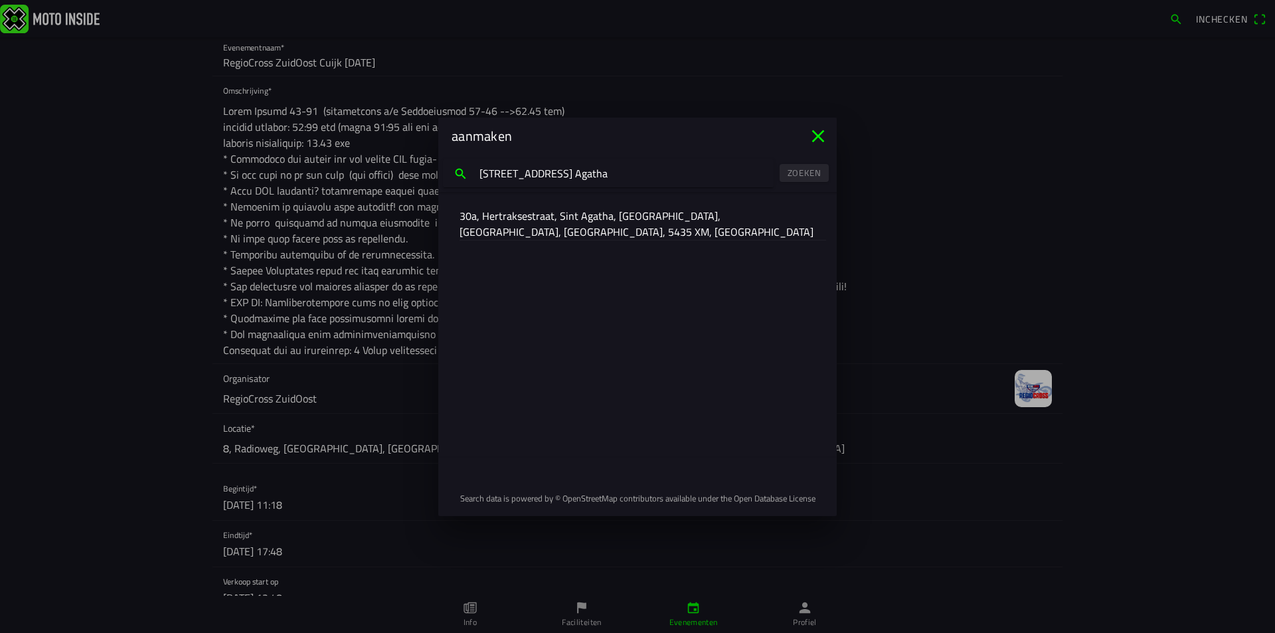
click at [0, 0] on slot "30a, Hertraksestraat, Sint Agatha, [GEOGRAPHIC_DATA], [GEOGRAPHIC_DATA], [GEOGR…" at bounding box center [0, 0] width 0 height 0
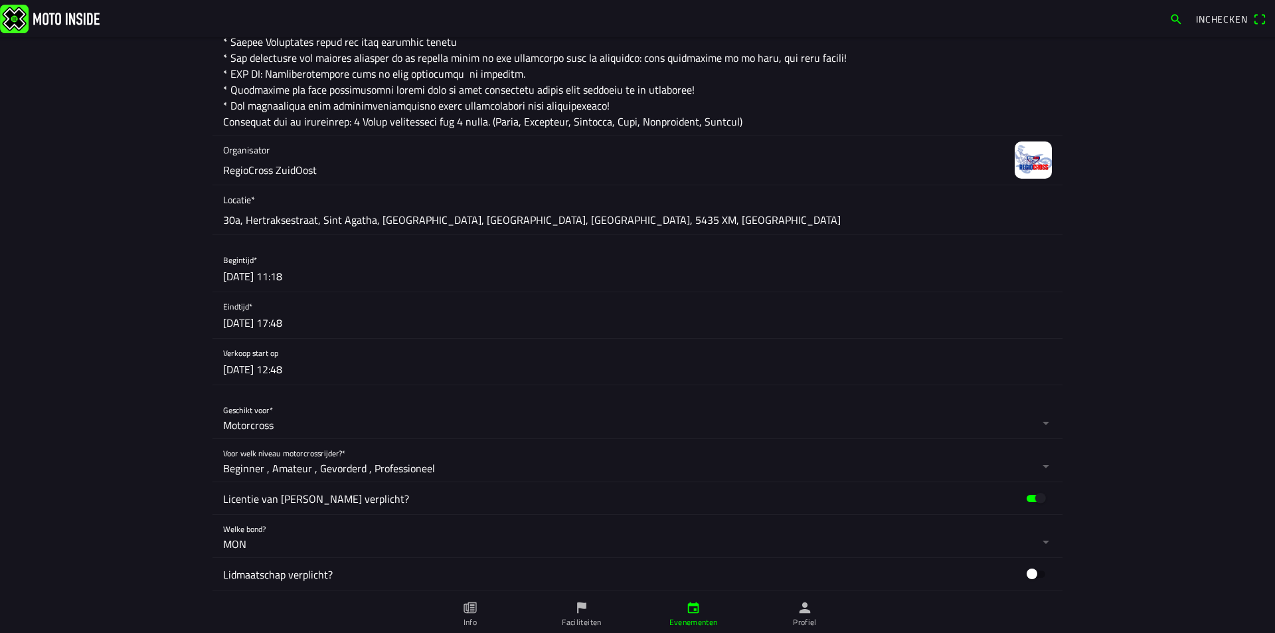
scroll to position [465, 0]
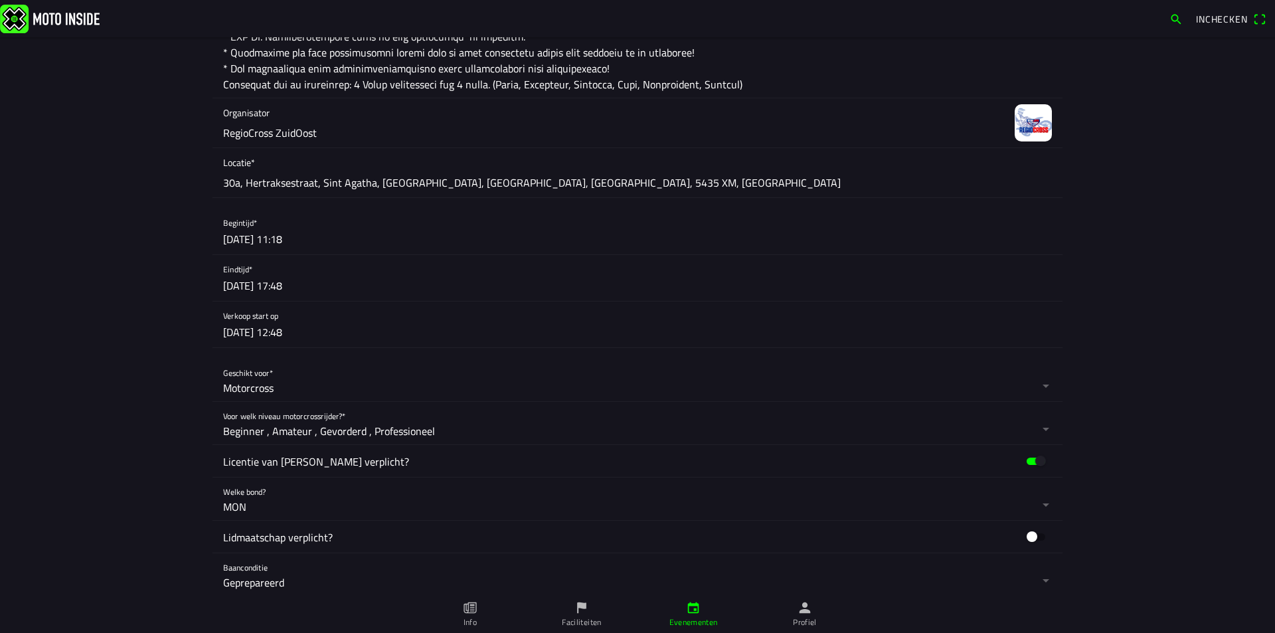
click at [343, 235] on button "button" at bounding box center [642, 232] width 839 height 46
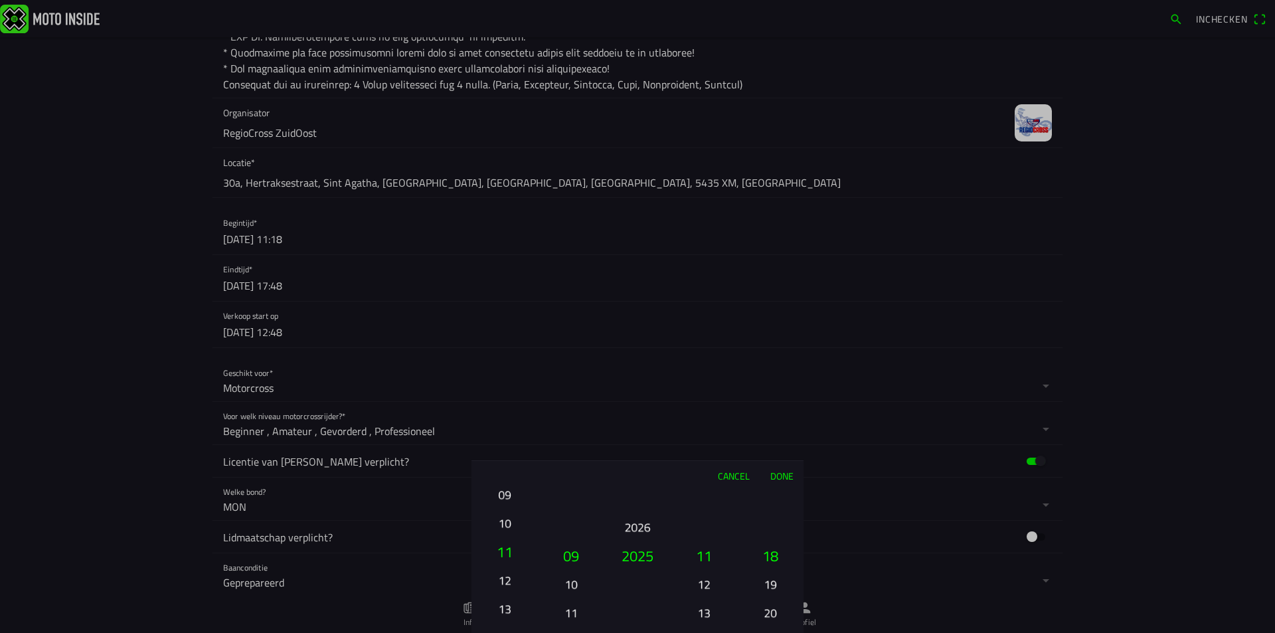
drag, startPoint x: 503, startPoint y: 612, endPoint x: 509, endPoint y: 491, distance: 120.3
click at [509, 537] on button "11" at bounding box center [505, 551] width 56 height 29
drag, startPoint x: 508, startPoint y: 587, endPoint x: 509, endPoint y: 529, distance: 58.5
click at [509, 529] on button "16" at bounding box center [504, 519] width 45 height 23
click at [507, 609] on button "21" at bounding box center [504, 612] width 45 height 23
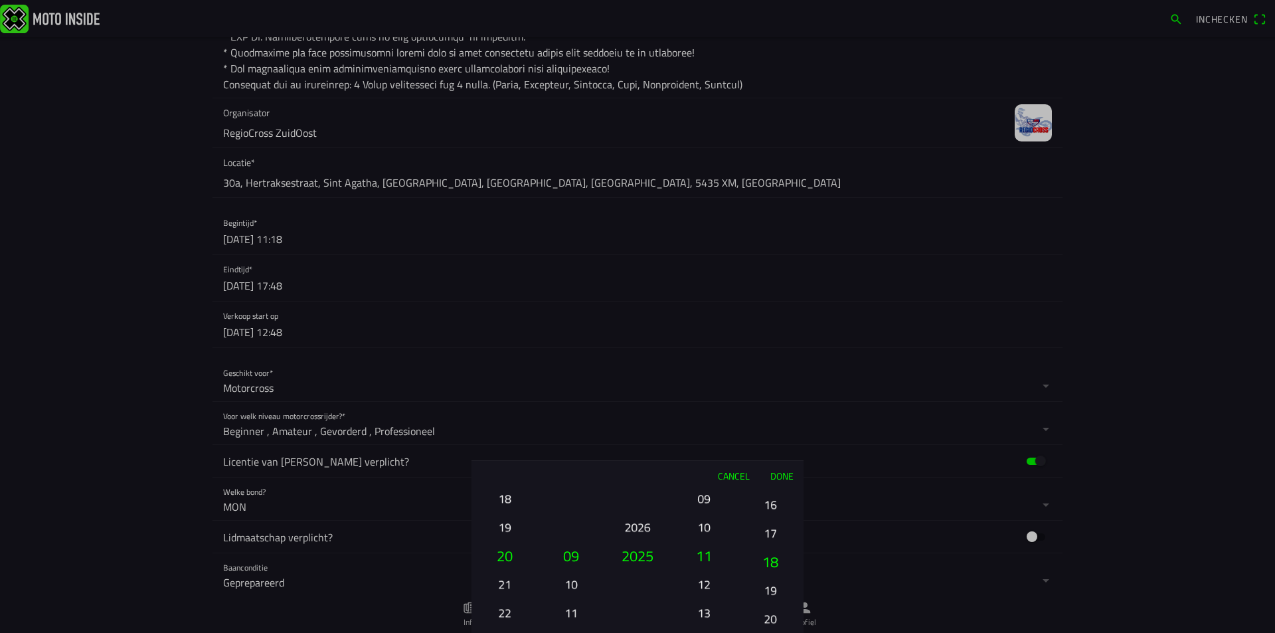
click at [775, 562] on button "18" at bounding box center [770, 561] width 56 height 29
click at [704, 584] on button "12" at bounding box center [703, 583] width 45 height 23
drag, startPoint x: 768, startPoint y: 495, endPoint x: 774, endPoint y: 615, distance: 120.4
click at [774, 509] on button "15" at bounding box center [770, 497] width 45 height 23
drag, startPoint x: 769, startPoint y: 502, endPoint x: 778, endPoint y: 614, distance: 112.6
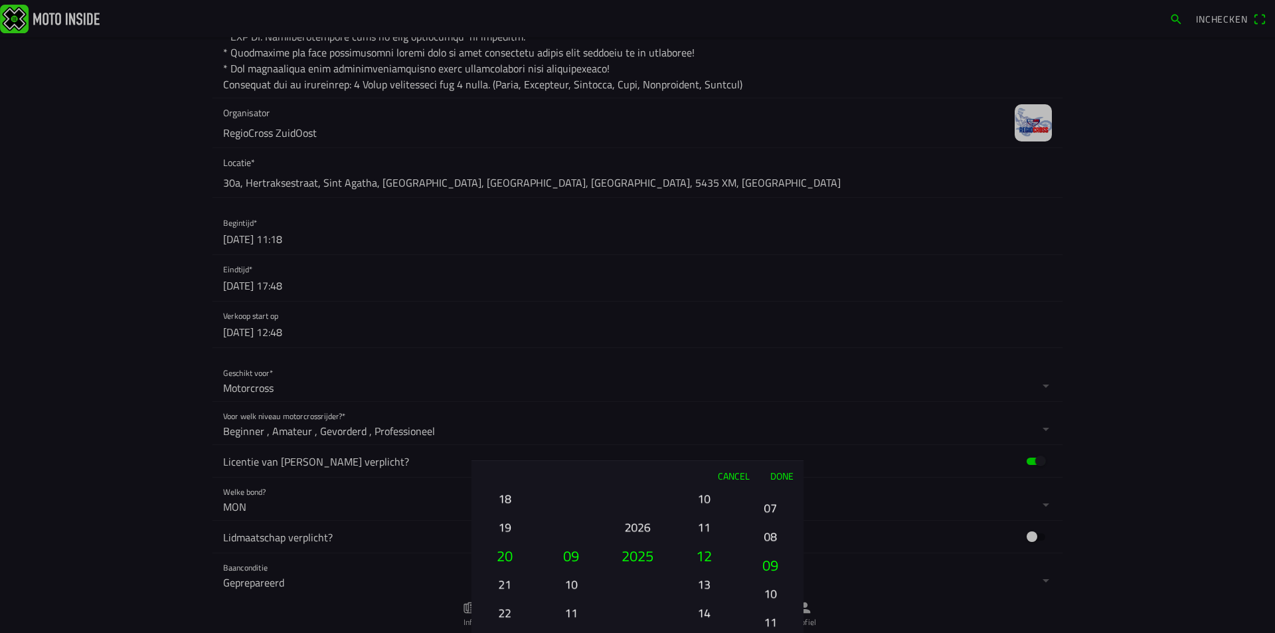
click at [778, 604] on button "10" at bounding box center [770, 593] width 45 height 23
drag, startPoint x: 772, startPoint y: 515, endPoint x: 768, endPoint y: 570, distance: 55.3
click at [768, 570] on ion-picker-column "00 01 02 03 04 05 06 07 08 09 10 11 12 13 14 15 16 17 18 19 20 21 22 23 24 25 2…" at bounding box center [770, 561] width 66 height 143
drag, startPoint x: 769, startPoint y: 499, endPoint x: 776, endPoint y: 562, distance: 63.4
click at [776, 562] on button "00" at bounding box center [770, 559] width 56 height 29
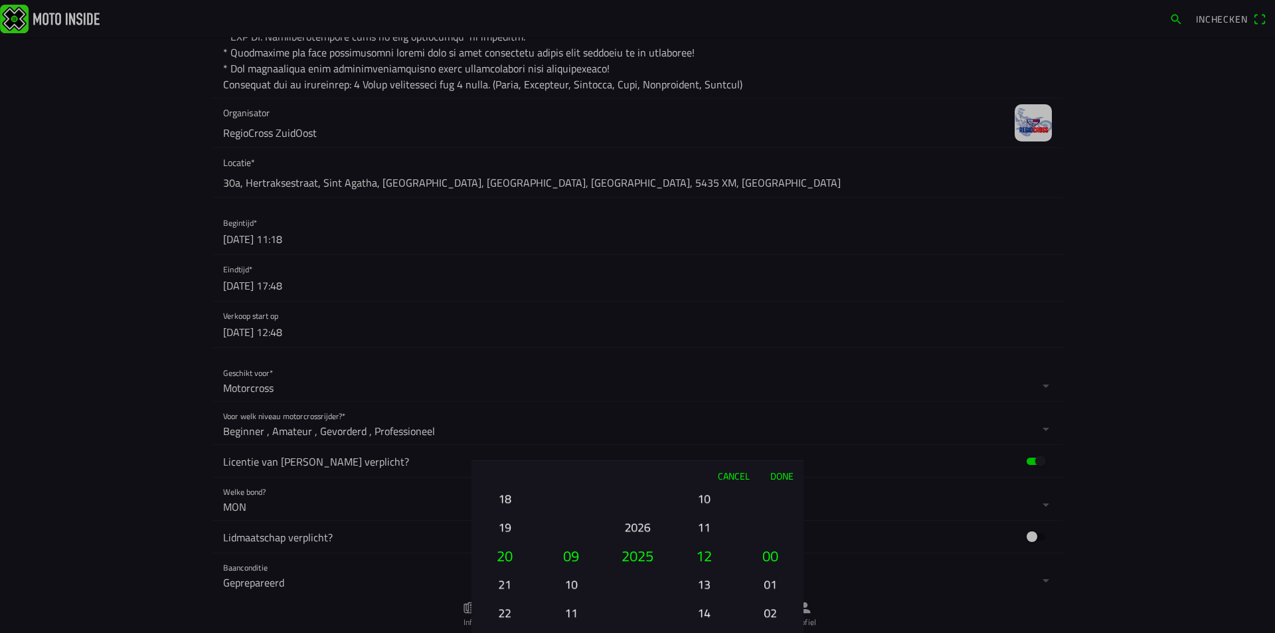
click at [782, 476] on button "Done" at bounding box center [782, 475] width 44 height 29
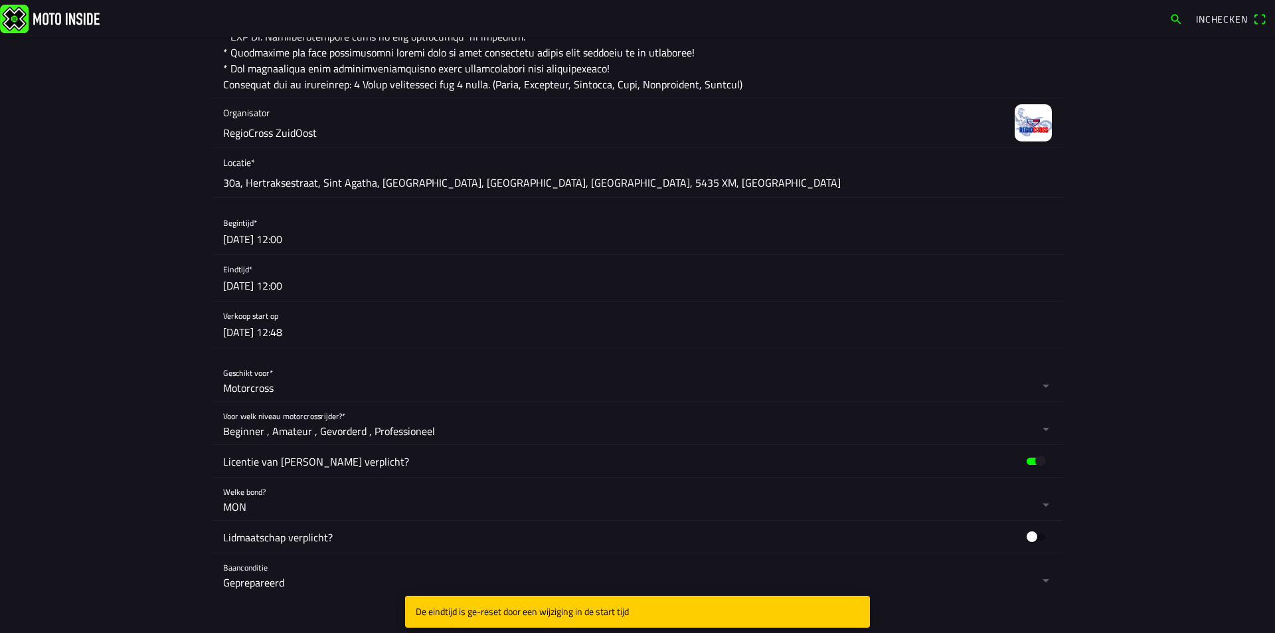
click at [298, 287] on button "button" at bounding box center [642, 278] width 839 height 46
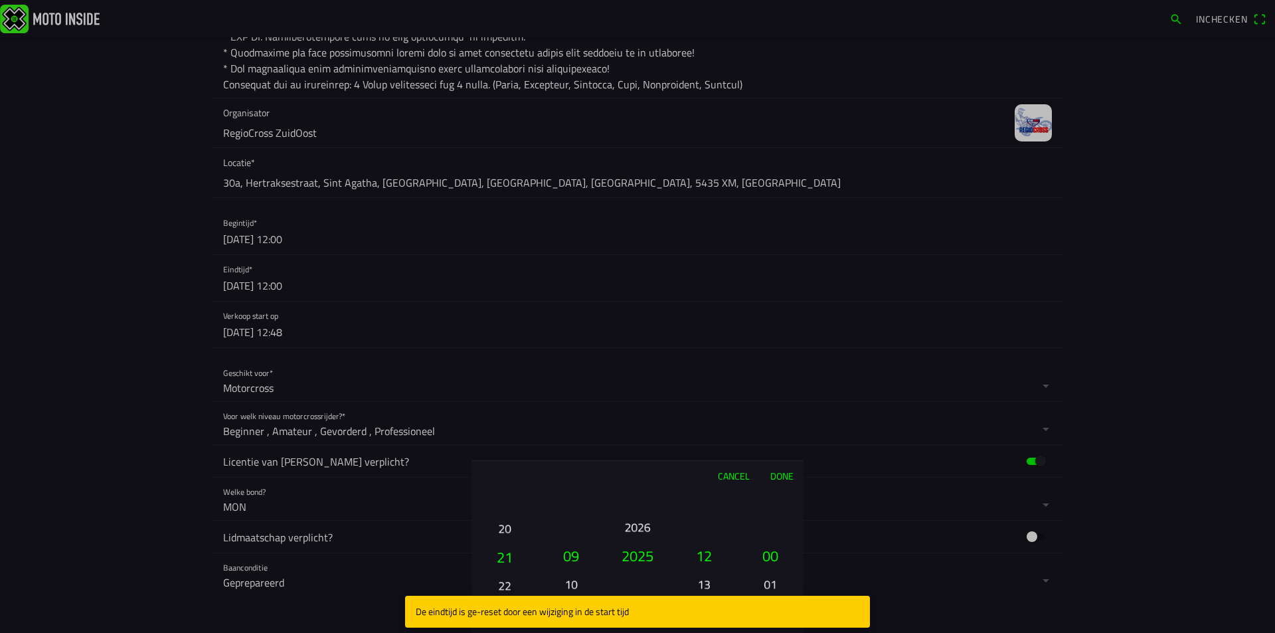
drag, startPoint x: 506, startPoint y: 559, endPoint x: 511, endPoint y: 532, distance: 27.7
click at [511, 532] on button "20" at bounding box center [504, 528] width 45 height 23
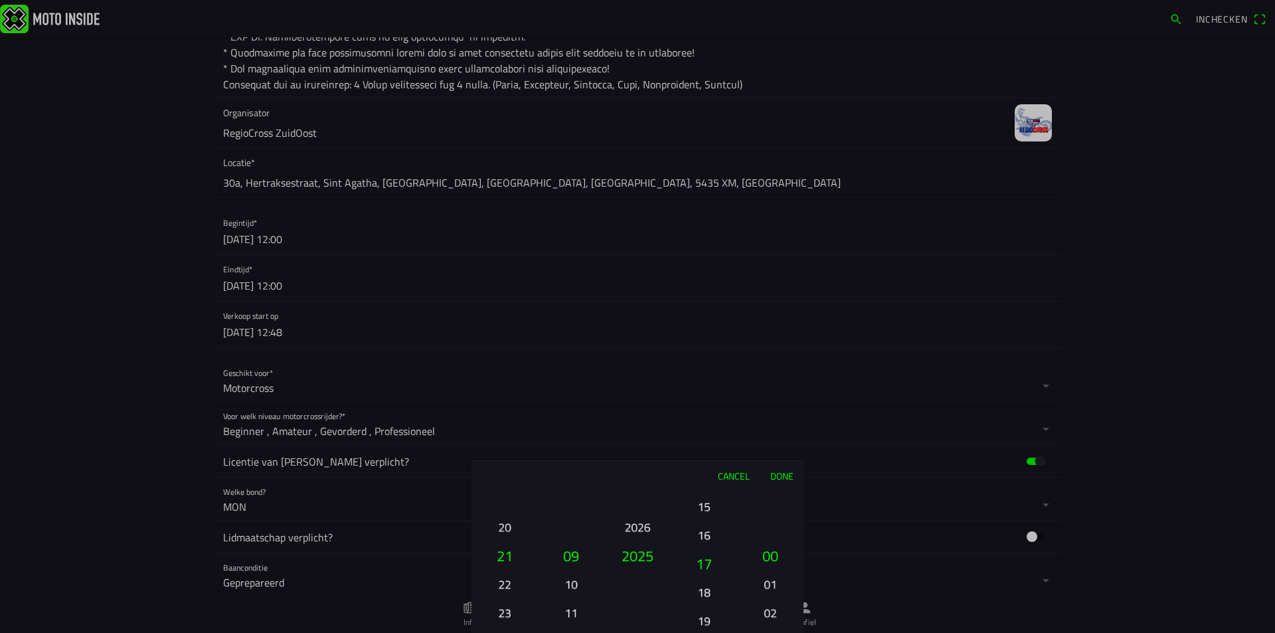
drag, startPoint x: 710, startPoint y: 562, endPoint x: 709, endPoint y: 427, distance: 134.8
click at [709, 427] on ion-picker "Cancel Done 01 02 03 04 05 06 07 08 09 10 11 12 13 14 15 16 17 18 19 20 21 22 2…" at bounding box center [637, 316] width 1275 height 633
click at [702, 529] on button "17" at bounding box center [703, 526] width 45 height 23
click at [782, 477] on button "Done" at bounding box center [782, 475] width 44 height 29
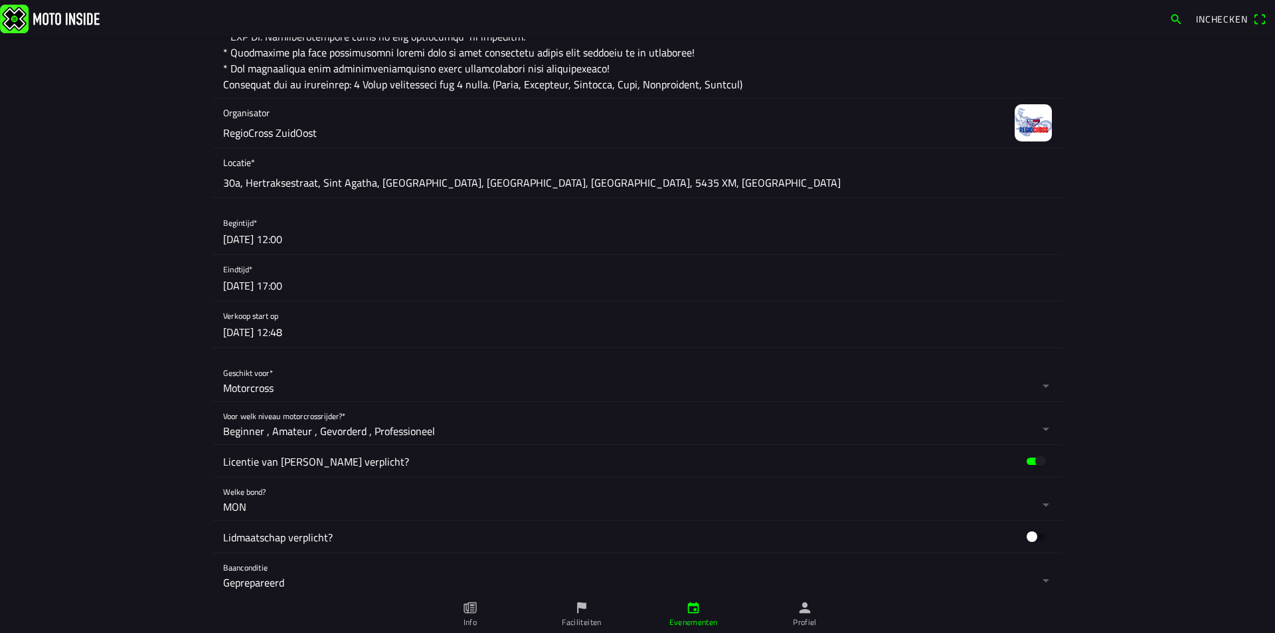
click at [282, 242] on button "button" at bounding box center [642, 232] width 839 height 46
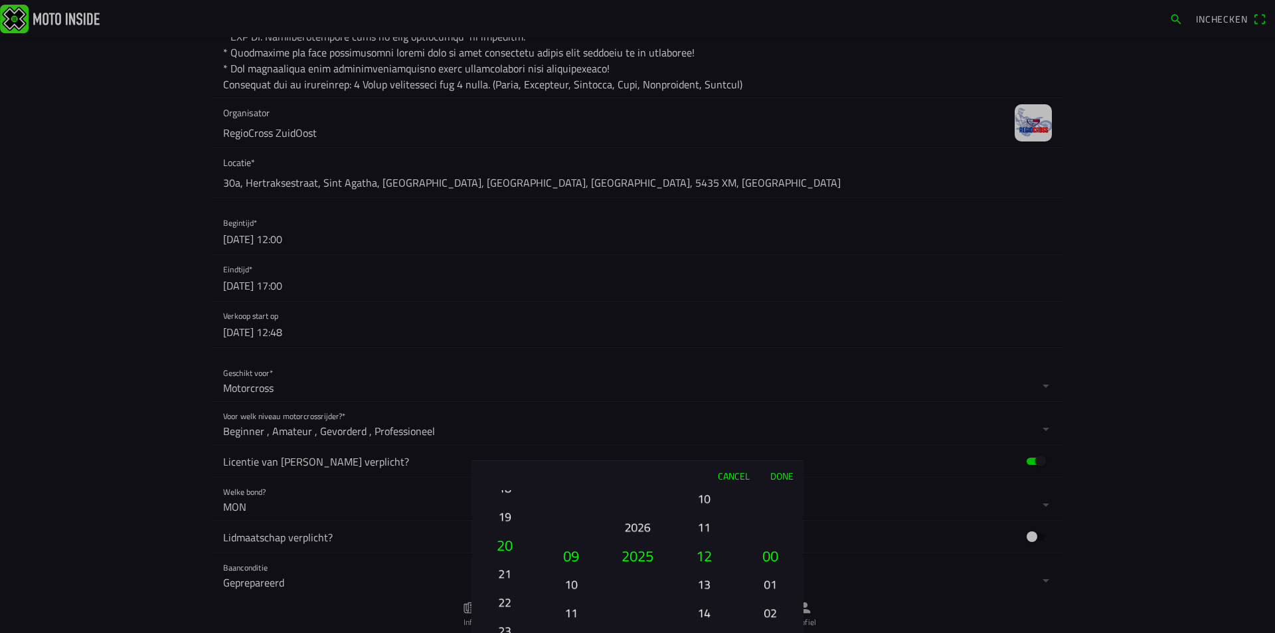
drag, startPoint x: 511, startPoint y: 556, endPoint x: 511, endPoint y: 548, distance: 8.0
click at [511, 548] on button "20" at bounding box center [505, 545] width 56 height 29
click at [510, 558] on button "21" at bounding box center [505, 555] width 56 height 29
click at [786, 473] on button "Done" at bounding box center [782, 475] width 44 height 29
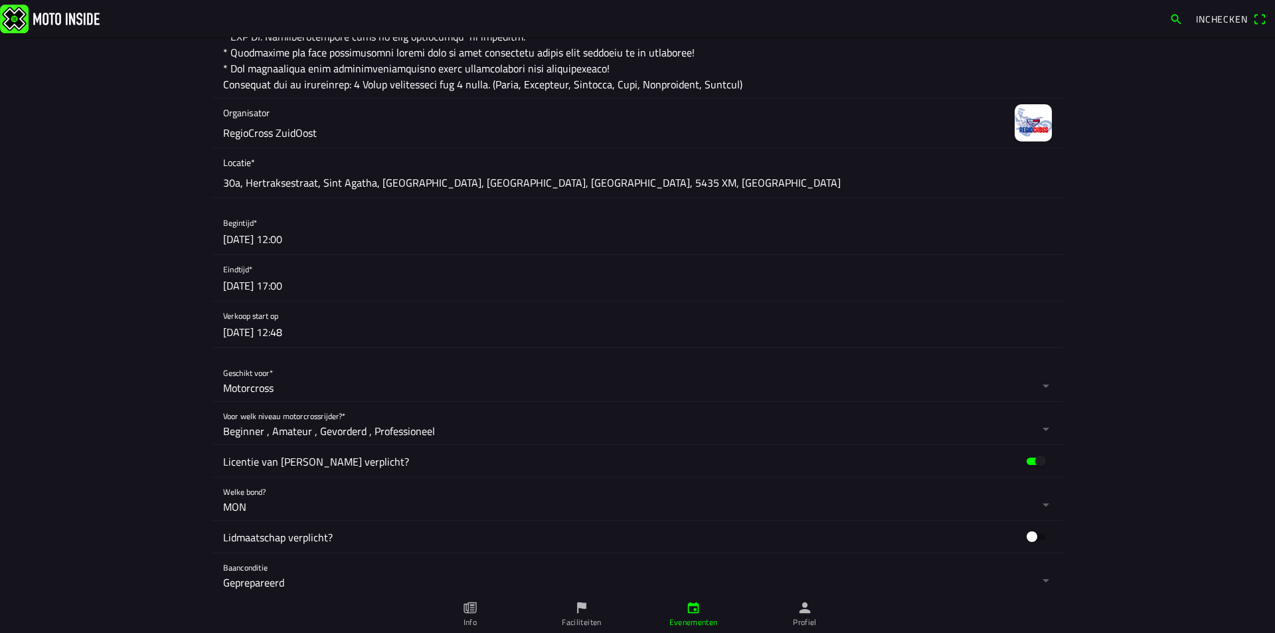
click at [398, 334] on button "button" at bounding box center [642, 325] width 839 height 46
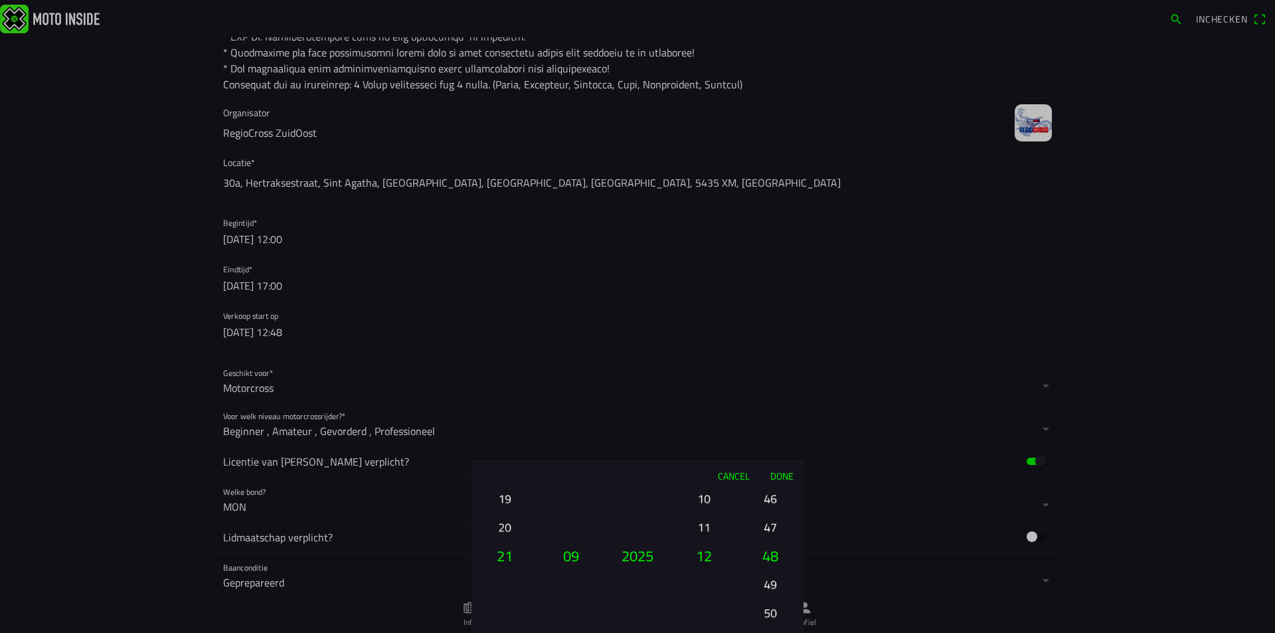
drag, startPoint x: 510, startPoint y: 496, endPoint x: 527, endPoint y: 618, distance: 123.3
click at [525, 510] on button "19" at bounding box center [504, 498] width 45 height 23
click at [504, 501] on ion-picker-column "01 02 03 04 05 06 07 08 09 10 11 12 13 14 15 16 17 18 19 20 21 22 23 24 25 26 2…" at bounding box center [505, 561] width 66 height 143
drag, startPoint x: 503, startPoint y: 527, endPoint x: 508, endPoint y: 594, distance: 67.9
click at [509, 549] on button "11" at bounding box center [504, 537] width 45 height 23
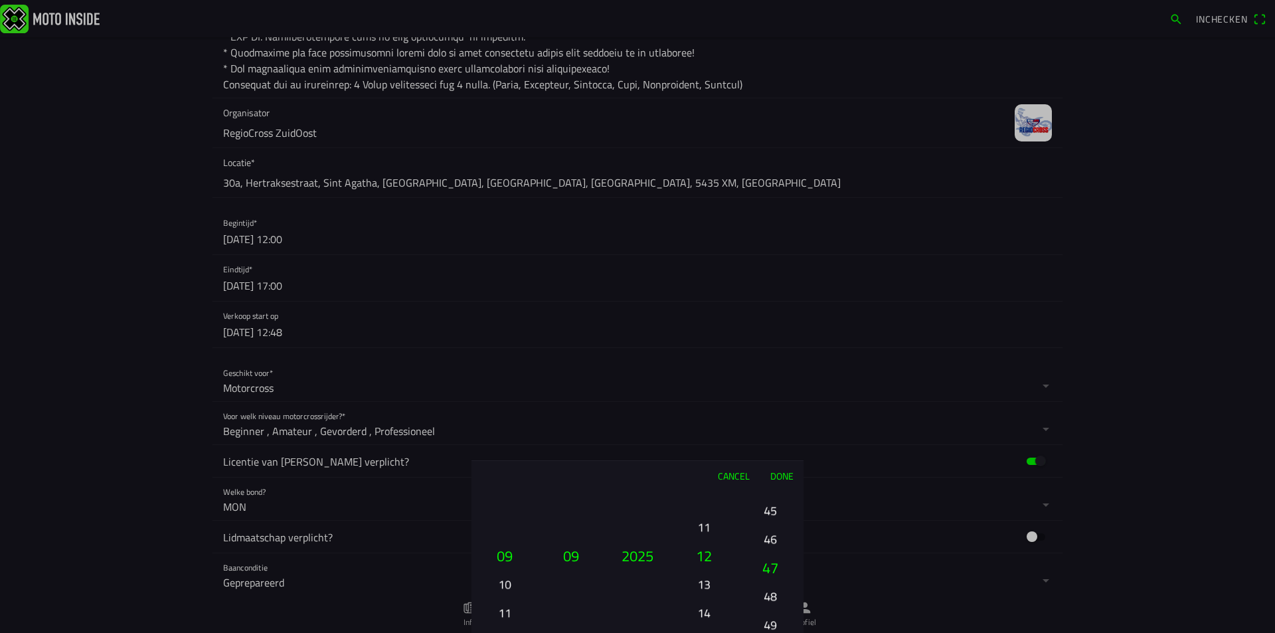
drag, startPoint x: 770, startPoint y: 559, endPoint x: 772, endPoint y: 640, distance: 80.4
click at [772, 632] on html "Inchecken Foto wijzigen Evenementnaam* RegioCross ZuidOost Cuijk [DATE] Omschri…" at bounding box center [637, 316] width 1275 height 633
drag, startPoint x: 771, startPoint y: 511, endPoint x: 780, endPoint y: 659, distance: 148.4
click at [780, 632] on html "Inchecken Foto wijzigen Evenementnaam* RegioCross ZuidOost Cuijk [DATE] Omschri…" at bounding box center [637, 316] width 1275 height 633
drag, startPoint x: 772, startPoint y: 509, endPoint x: 778, endPoint y: 659, distance: 149.5
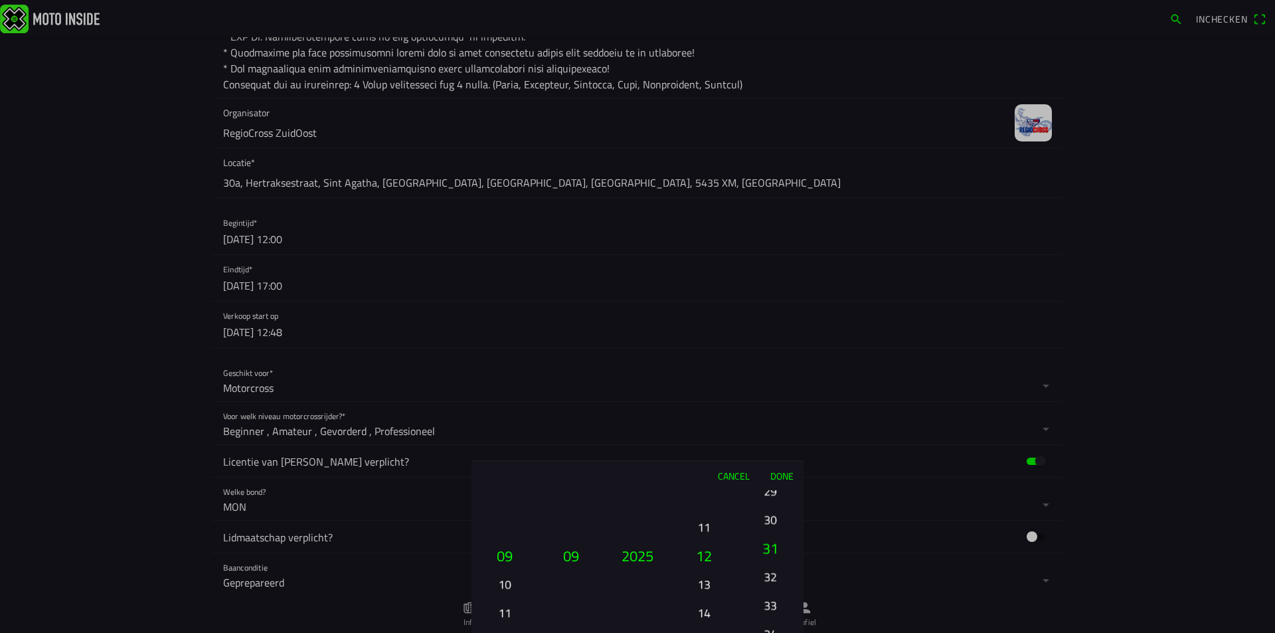
click at [778, 632] on html "Inchecken Foto wijzigen Evenementnaam* RegioCross ZuidOost Cuijk [DATE] Omschri…" at bounding box center [637, 316] width 1275 height 633
drag, startPoint x: 769, startPoint y: 496, endPoint x: 790, endPoint y: 659, distance: 164.0
click at [790, 632] on html "Inchecken Foto wijzigen Evenementnaam* RegioCross ZuidOost Cuijk [DATE] Omschri…" at bounding box center [637, 316] width 1275 height 633
click at [784, 474] on button "Done" at bounding box center [782, 475] width 44 height 29
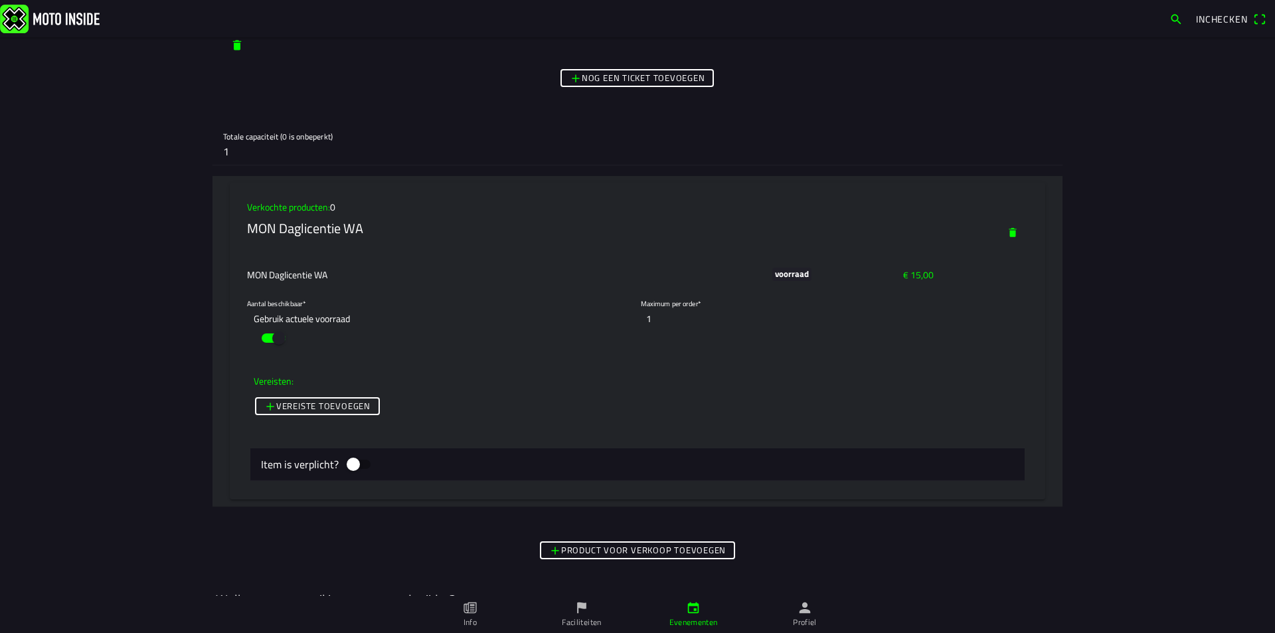
scroll to position [5911, 0]
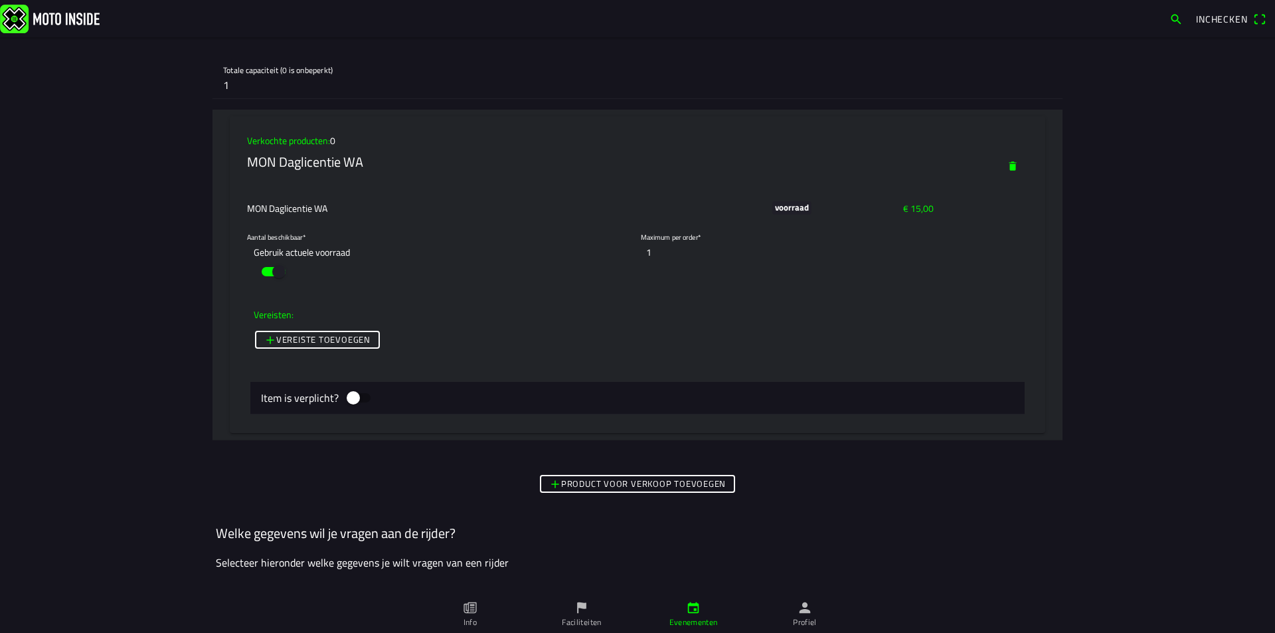
click at [0, 0] on slot "Product voor verkoop toevoegen" at bounding box center [0, 0] width 0 height 0
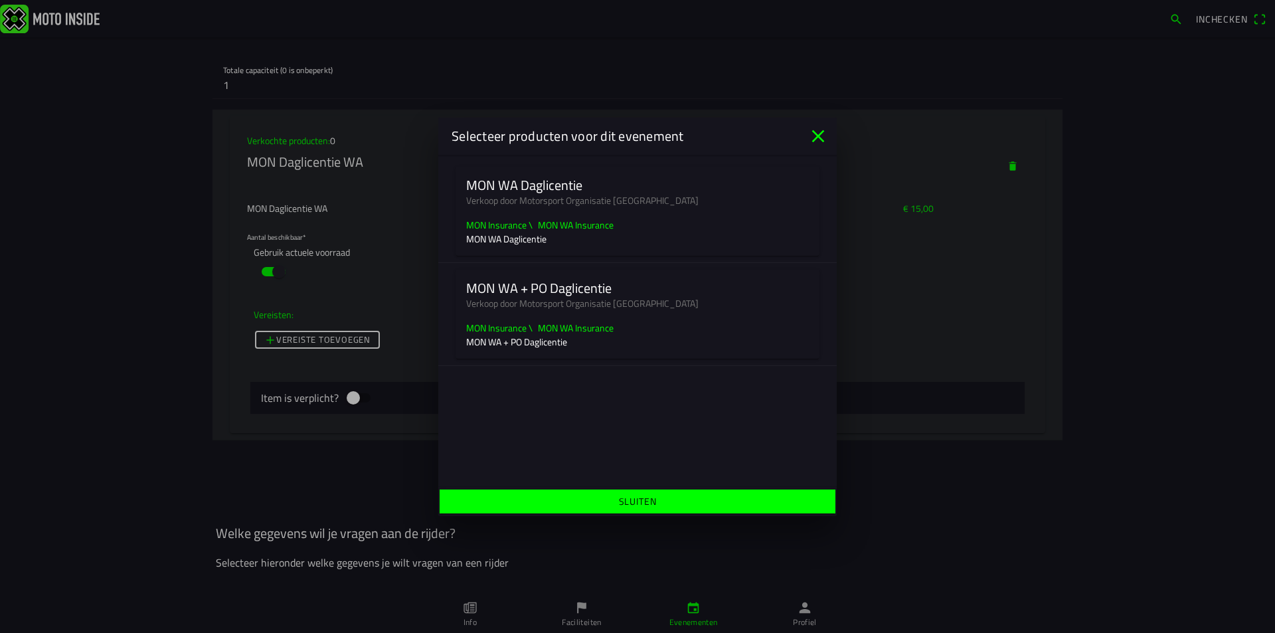
click at [0, 0] on slot "MON WA + PO Daglicentie" at bounding box center [0, 0] width 0 height 0
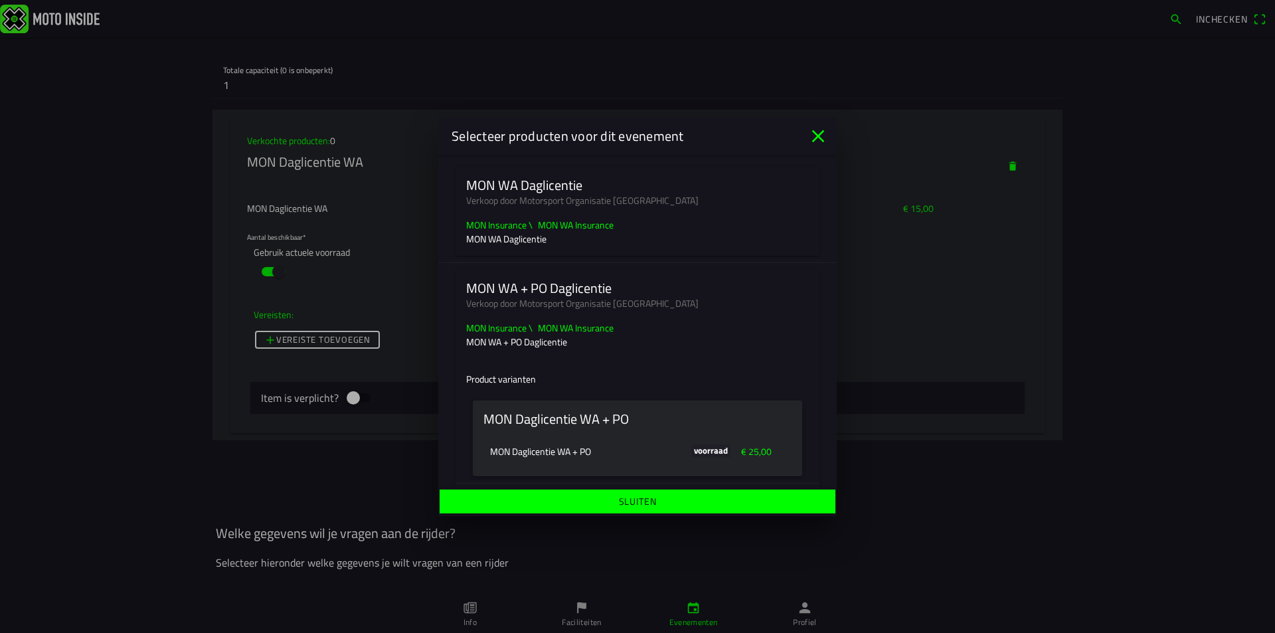
click at [598, 429] on ion-card-header "MON Daglicentie WA + PO" at bounding box center [637, 418] width 329 height 37
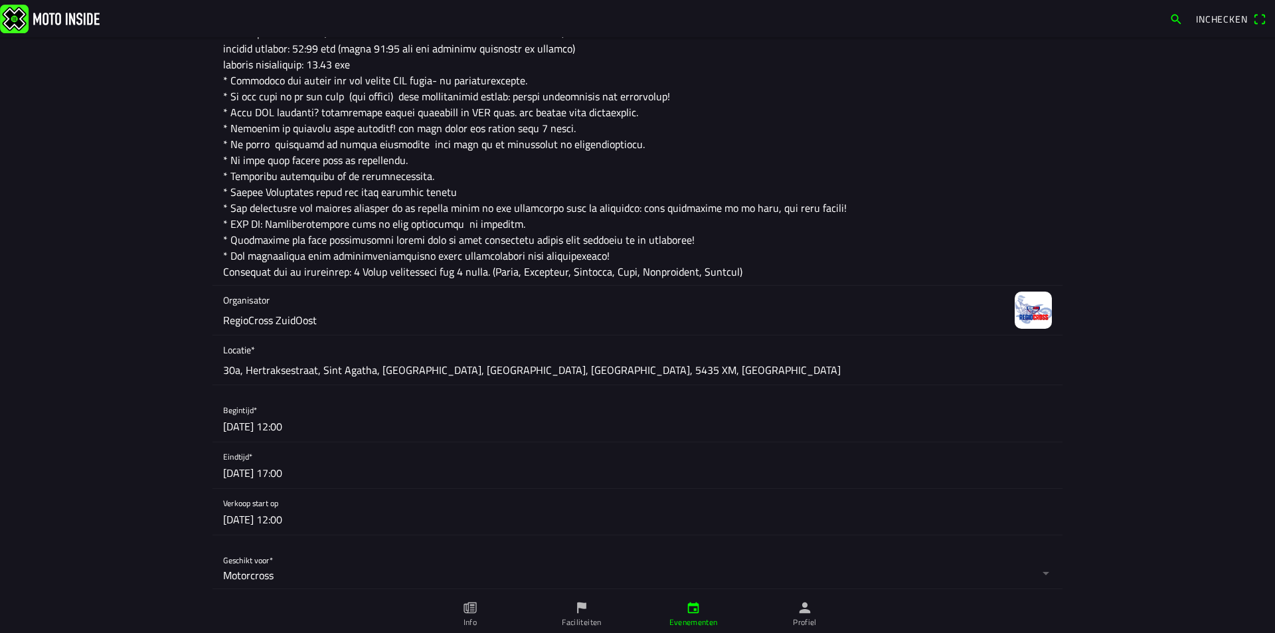
scroll to position [0, 0]
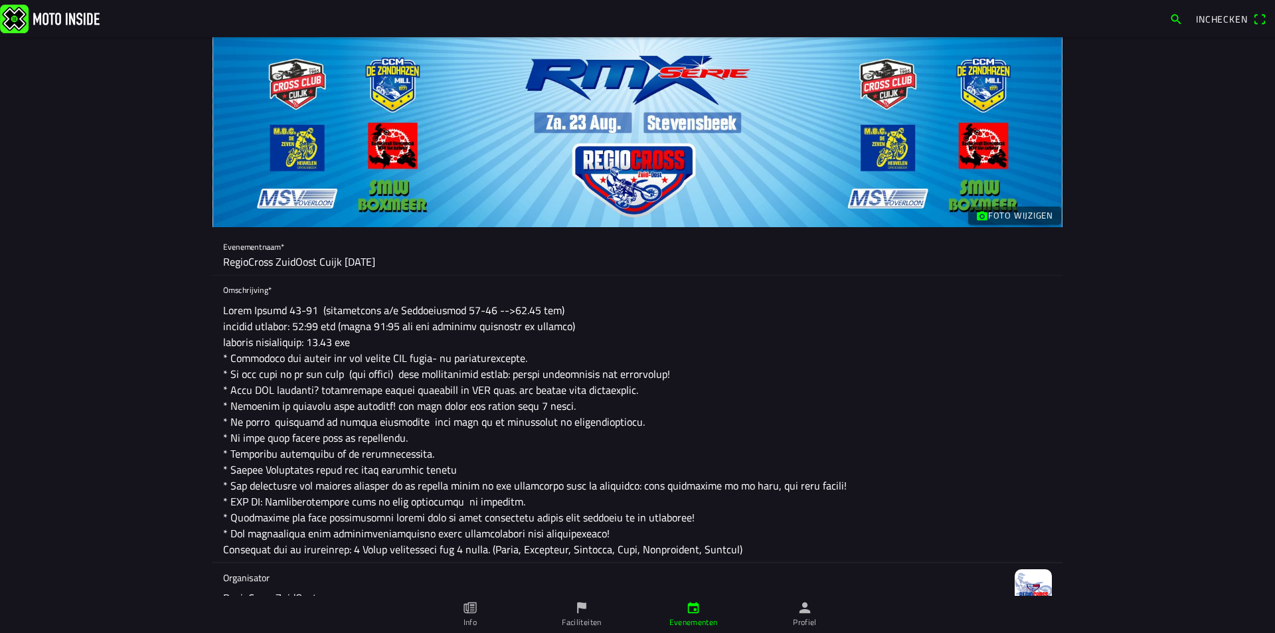
click at [323, 341] on textarea at bounding box center [637, 430] width 829 height 266
click at [697, 379] on textarea at bounding box center [637, 430] width 829 height 266
click at [593, 390] on textarea at bounding box center [637, 430] width 829 height 266
click at [675, 402] on textarea at bounding box center [637, 430] width 829 height 266
click at [501, 389] on textarea at bounding box center [637, 430] width 829 height 266
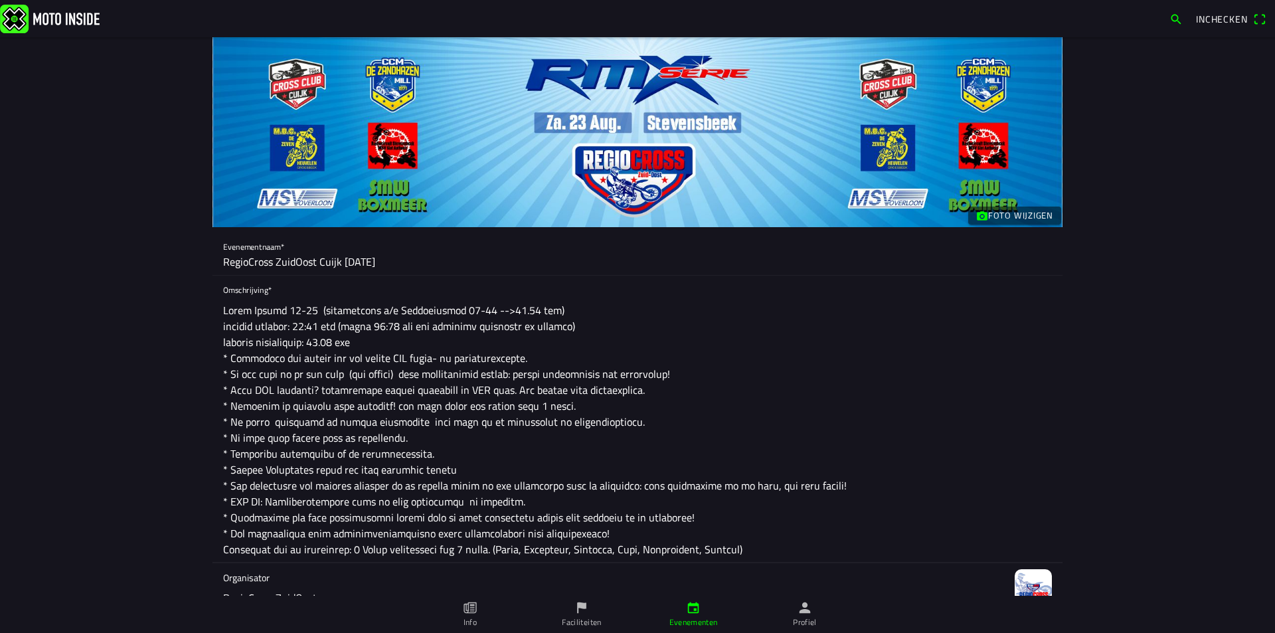
click at [705, 417] on textarea at bounding box center [637, 430] width 829 height 266
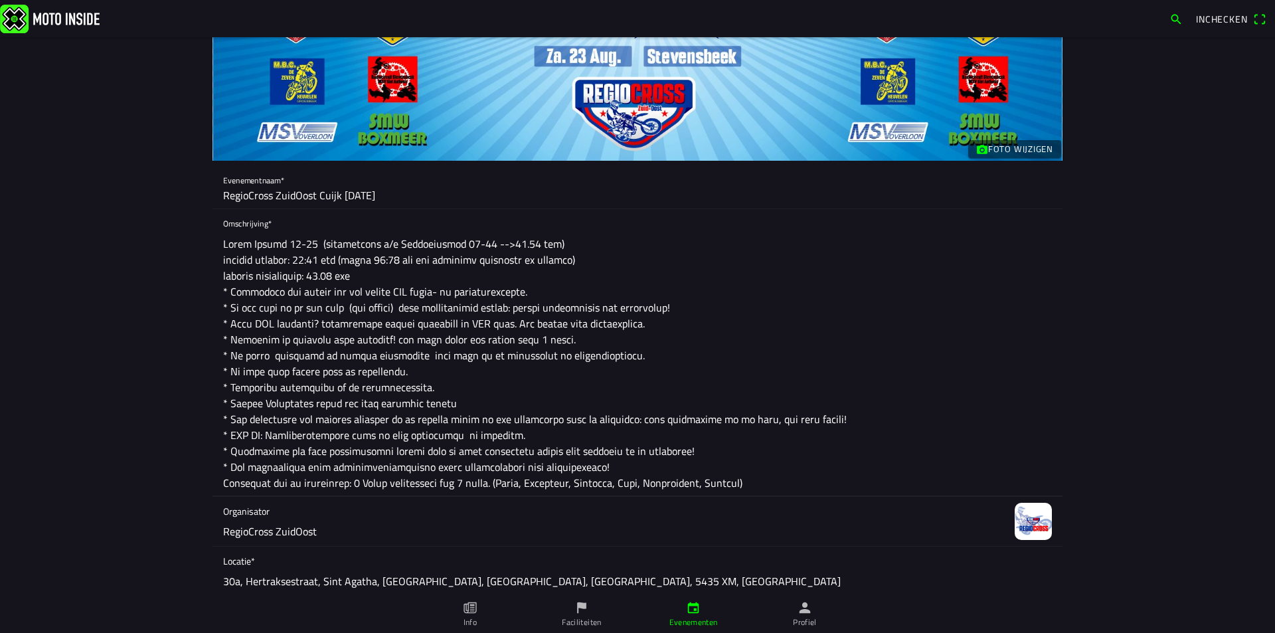
drag, startPoint x: 275, startPoint y: 373, endPoint x: 254, endPoint y: 372, distance: 20.6
click at [254, 372] on textarea at bounding box center [637, 363] width 829 height 266
click at [458, 375] on textarea at bounding box center [637, 363] width 829 height 266
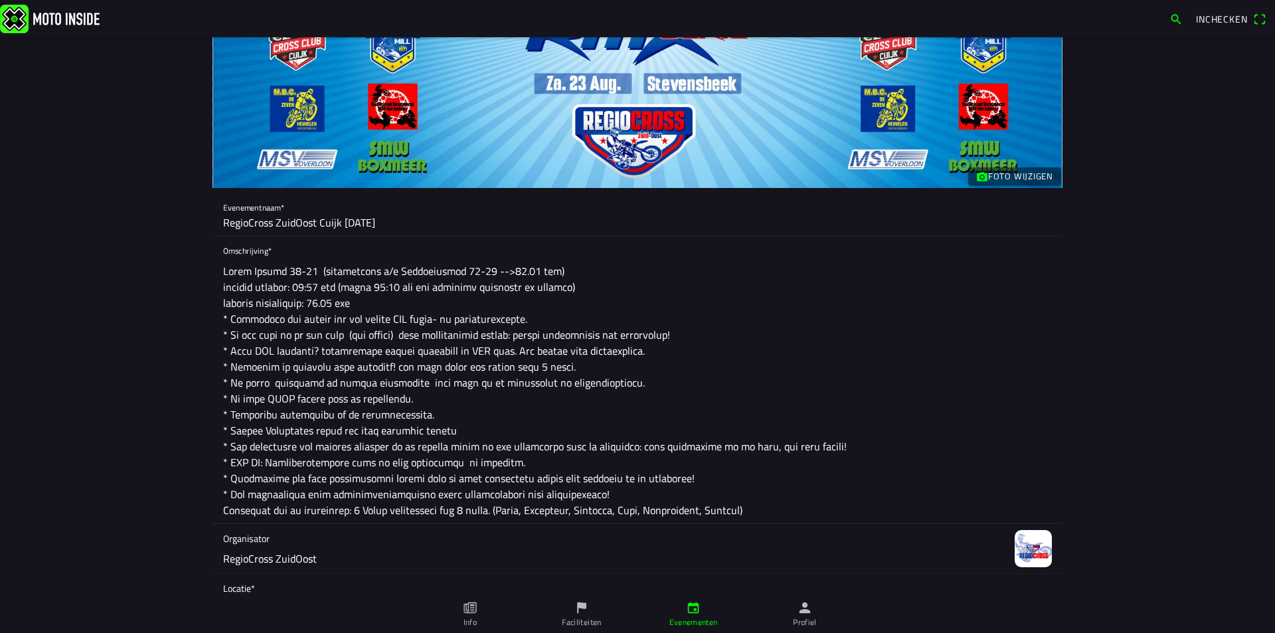
scroll to position [0, 0]
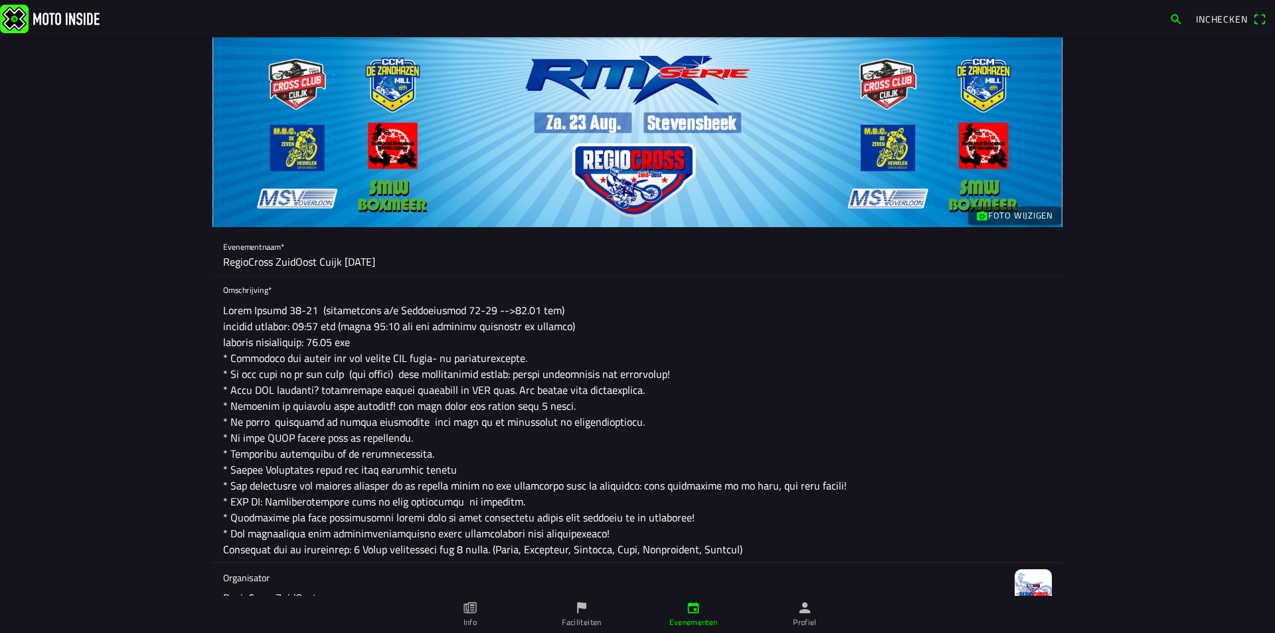
type textarea "Cuijk [DATE] (inschrijven t/m Vrijdagavond 19-09 -->20.00 uur) aanvang trainen:…"
click at [0, 0] on slot "Foto wijzigen" at bounding box center [0, 0] width 0 height 0
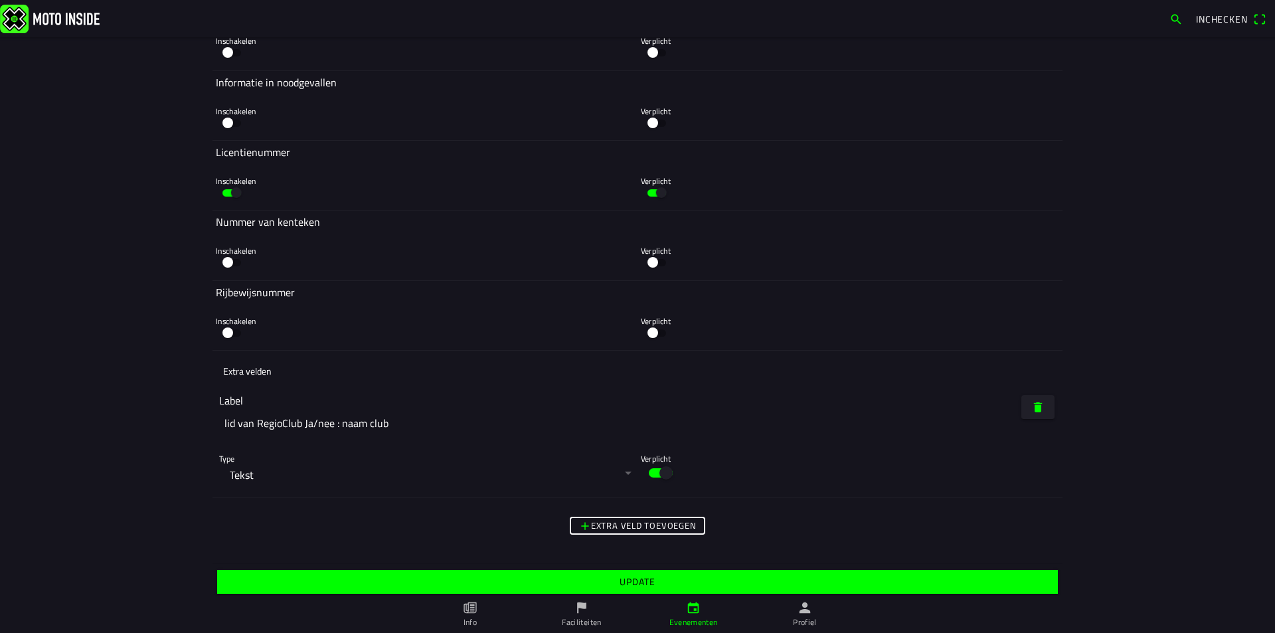
scroll to position [8084, 0]
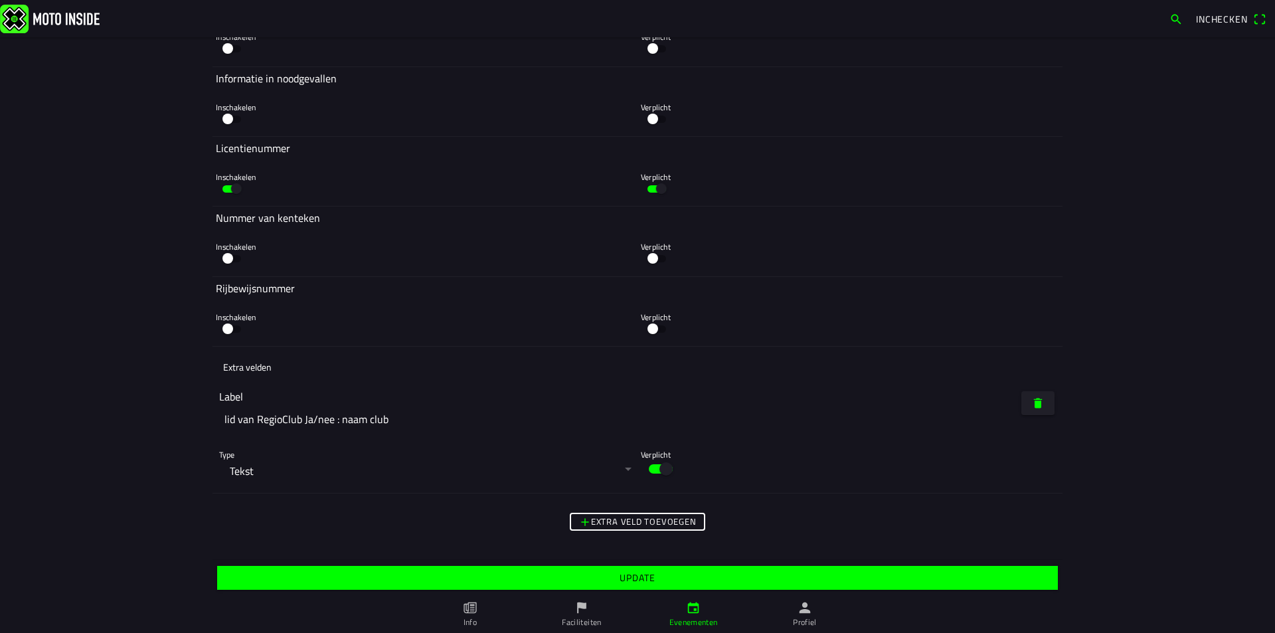
click at [0, 0] on slot "Update" at bounding box center [0, 0] width 0 height 0
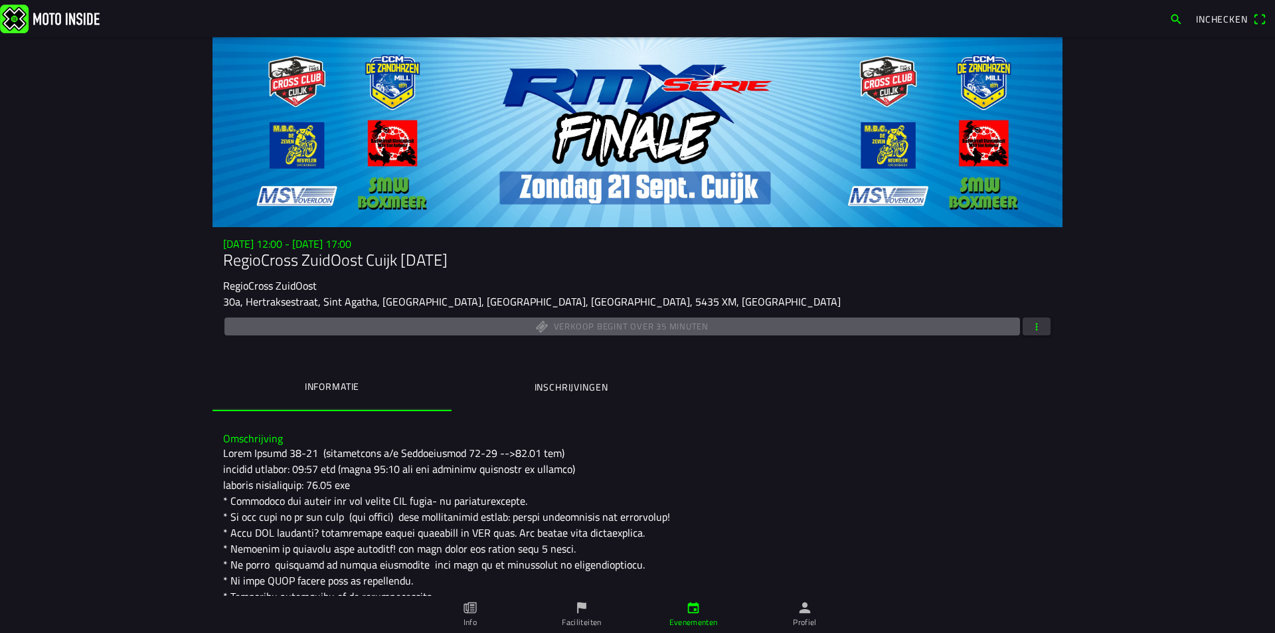
click at [1031, 329] on span "button" at bounding box center [1037, 326] width 12 height 18
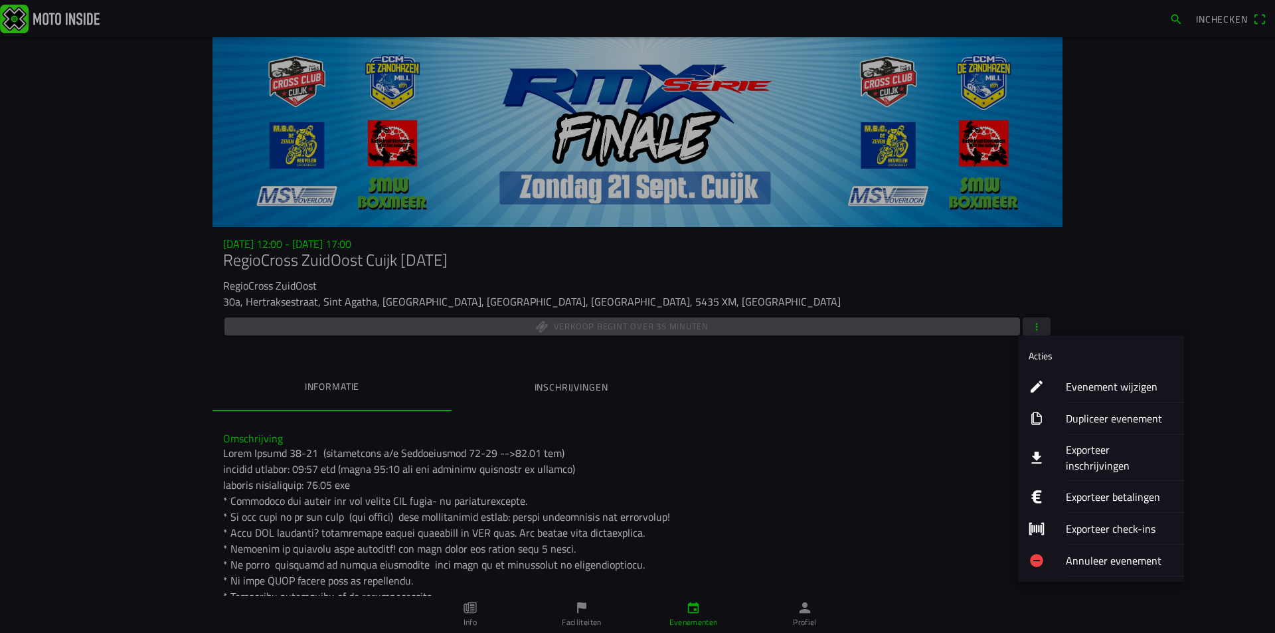
click at [1083, 387] on ion-label "Evenement wijzigen" at bounding box center [1120, 387] width 108 height 16
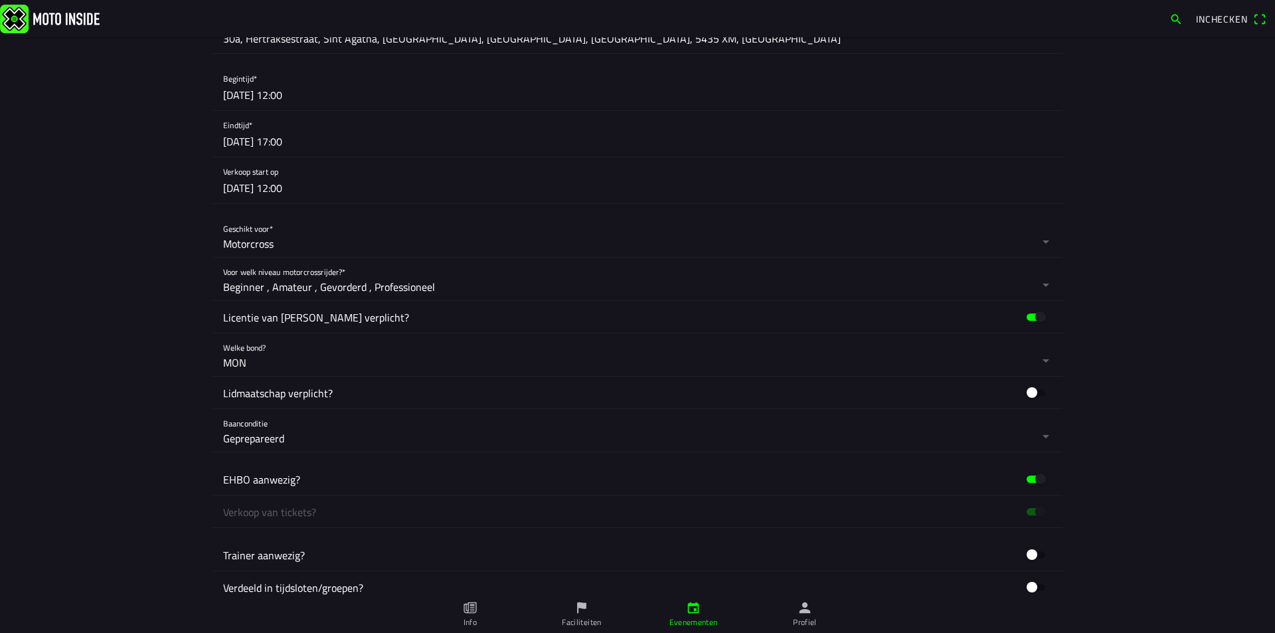
scroll to position [598, 0]
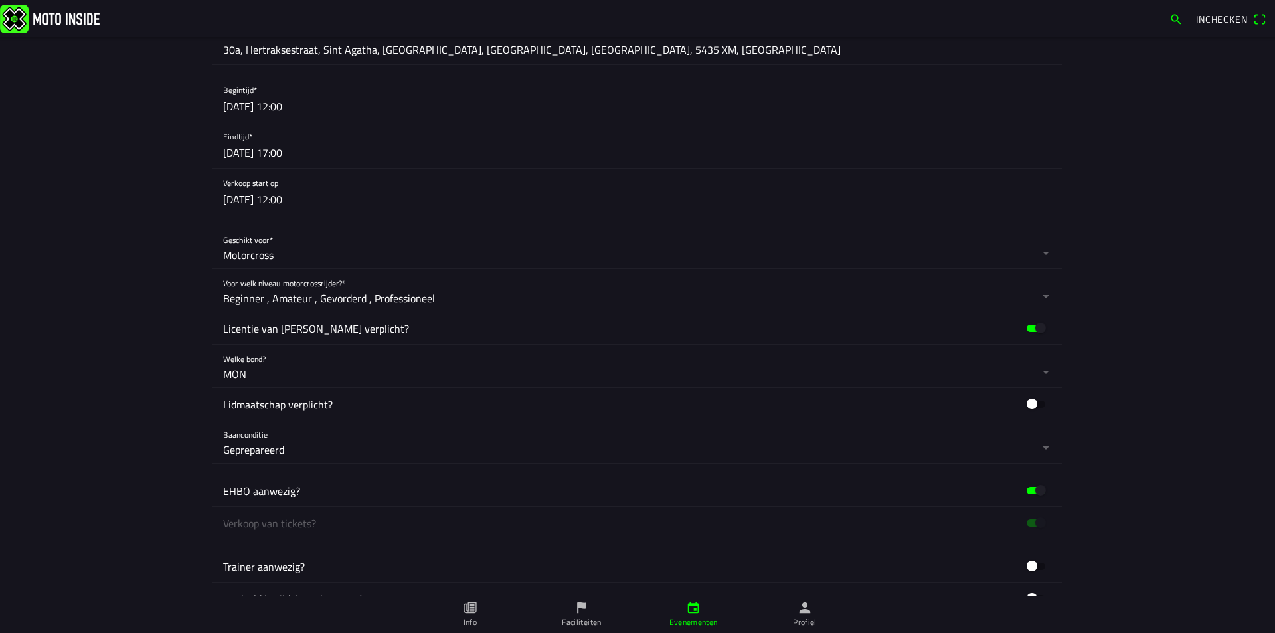
click at [492, 202] on button "button" at bounding box center [642, 192] width 839 height 46
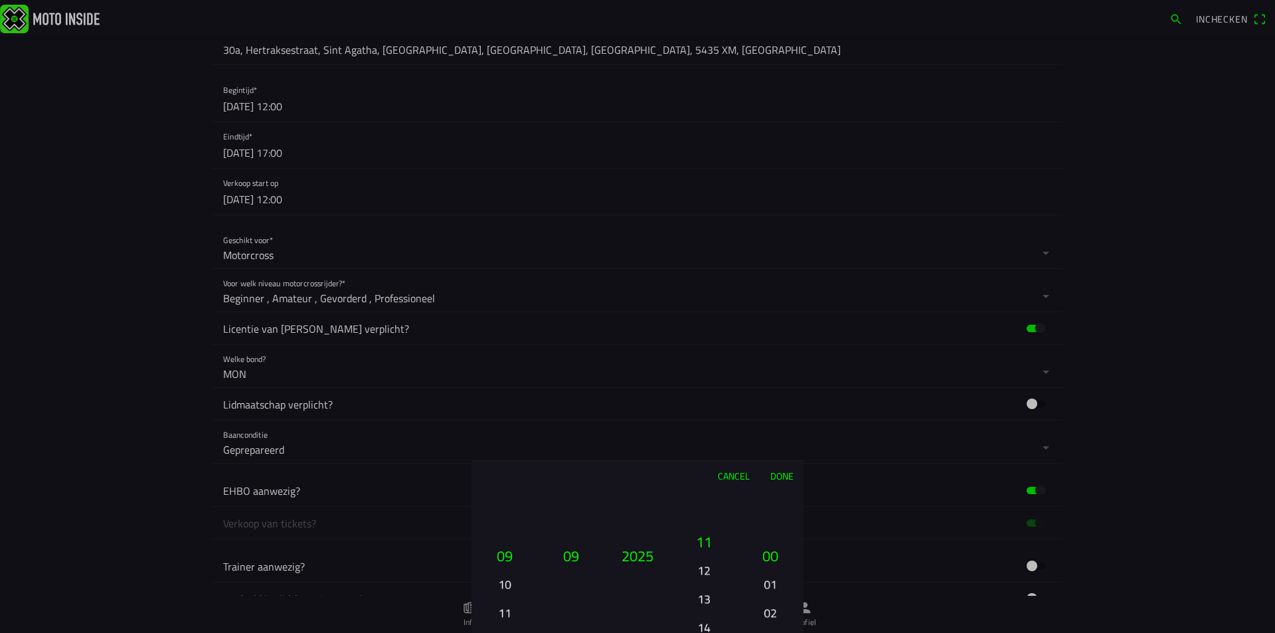
drag, startPoint x: 706, startPoint y: 571, endPoint x: 706, endPoint y: 580, distance: 9.3
click at [706, 580] on button "12" at bounding box center [703, 570] width 45 height 23
click at [780, 472] on button "Done" at bounding box center [782, 475] width 44 height 29
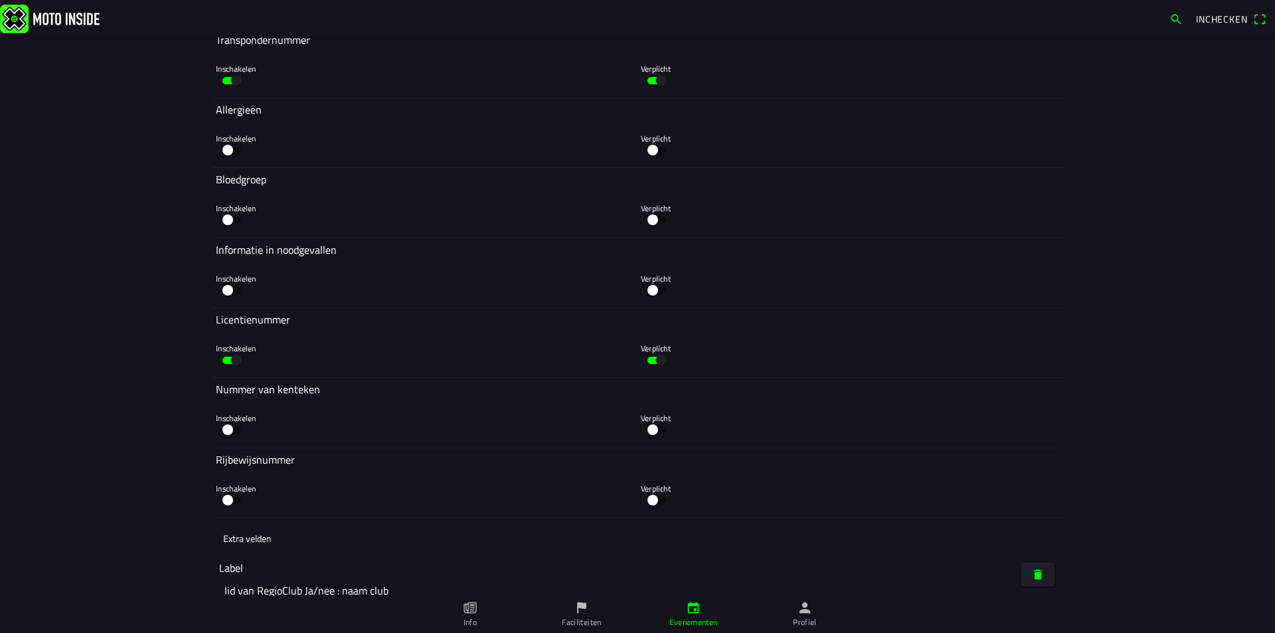
scroll to position [8104, 0]
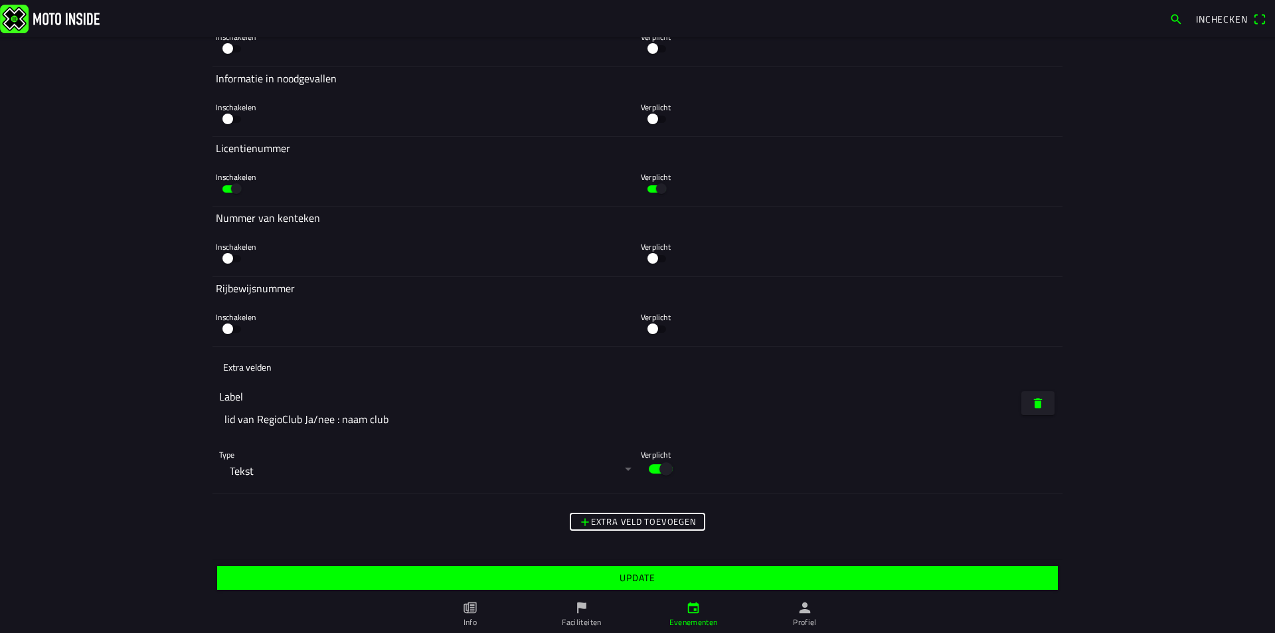
click at [0, 0] on slot "Update" at bounding box center [0, 0] width 0 height 0
